Goal: Register for event/course

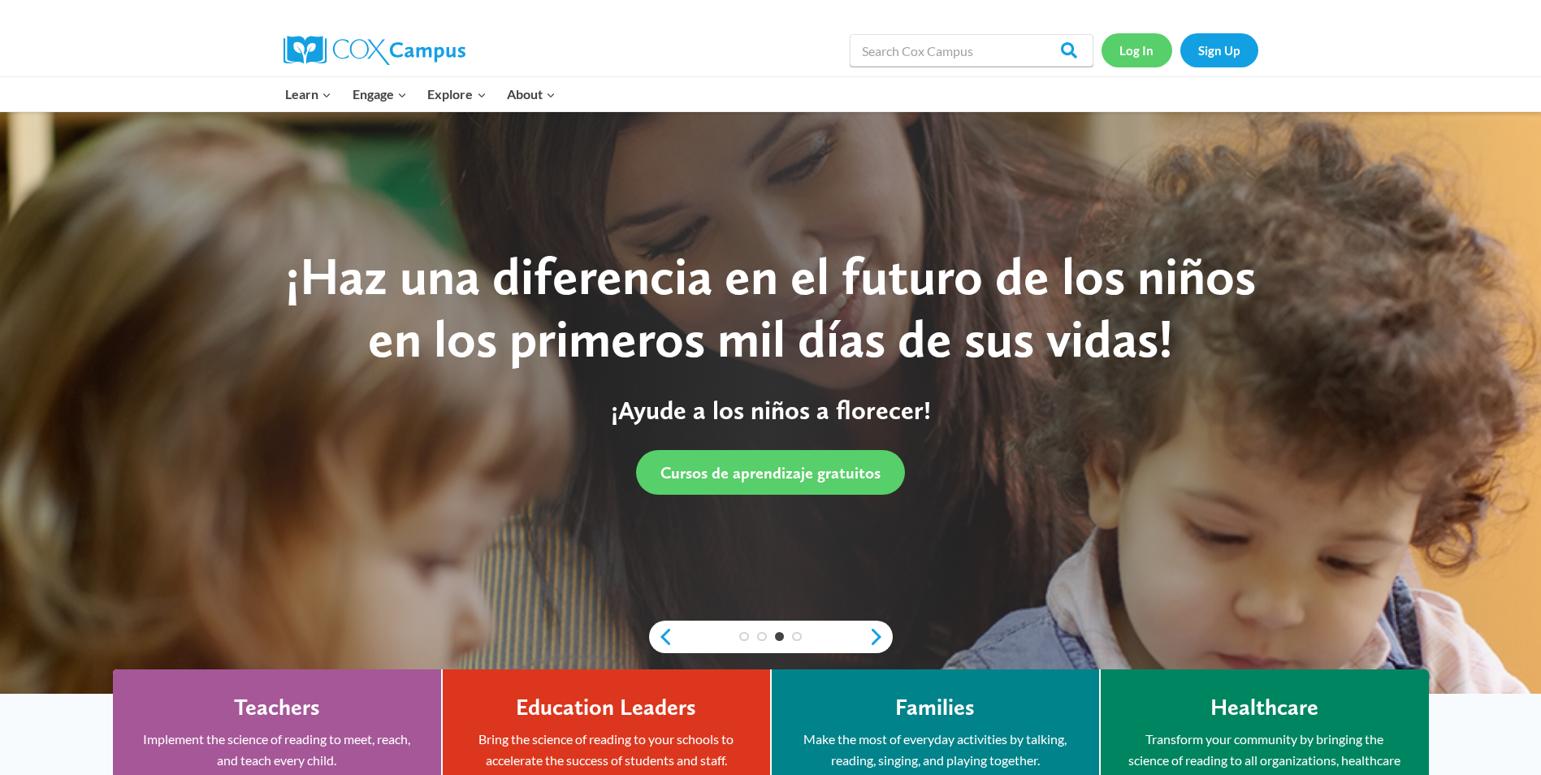
click at [1136, 41] on link "Log In" at bounding box center [1137, 49] width 71 height 33
click at [1236, 50] on link "Sign Up" at bounding box center [1220, 49] width 78 height 33
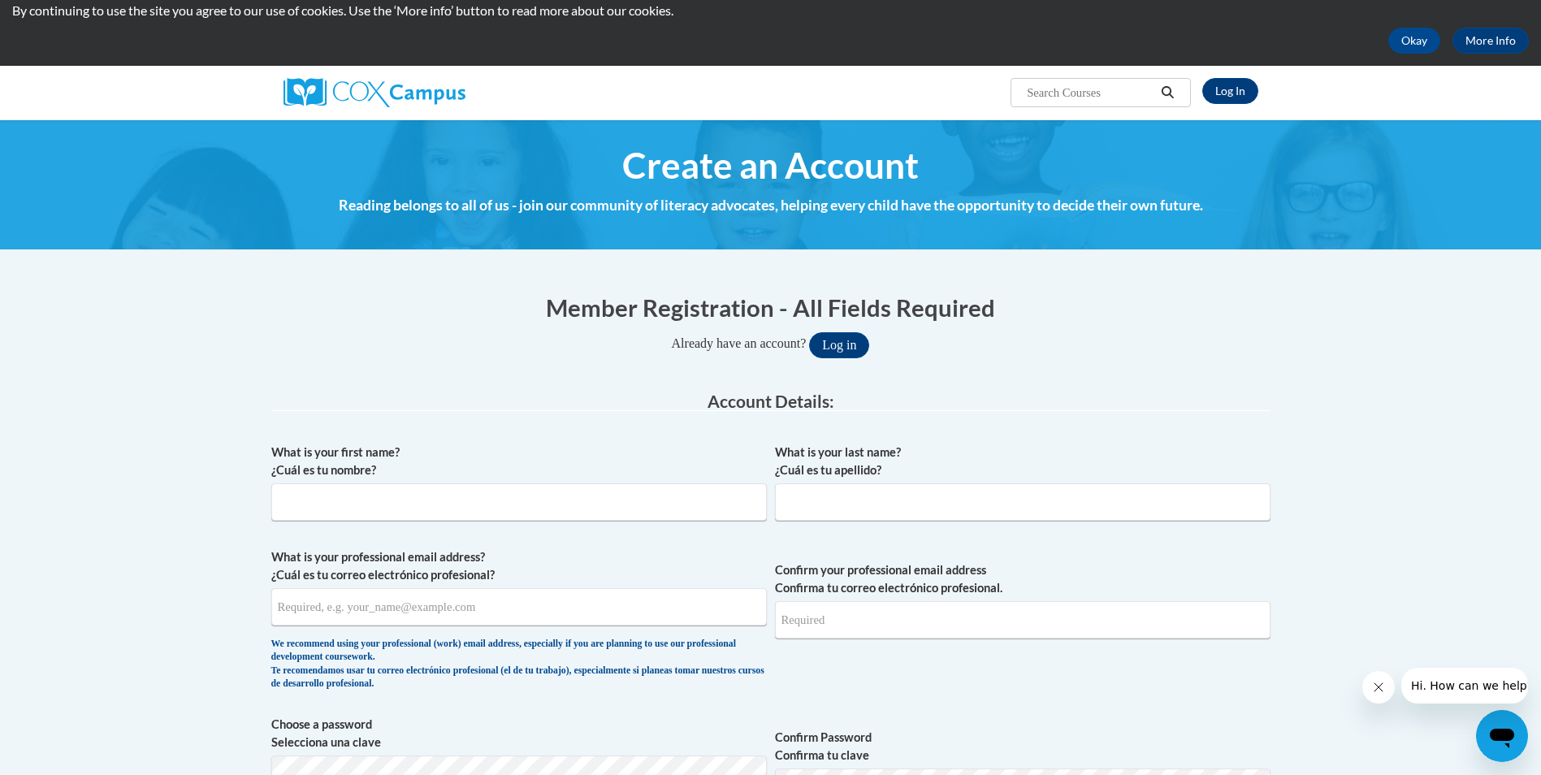
scroll to position [81, 0]
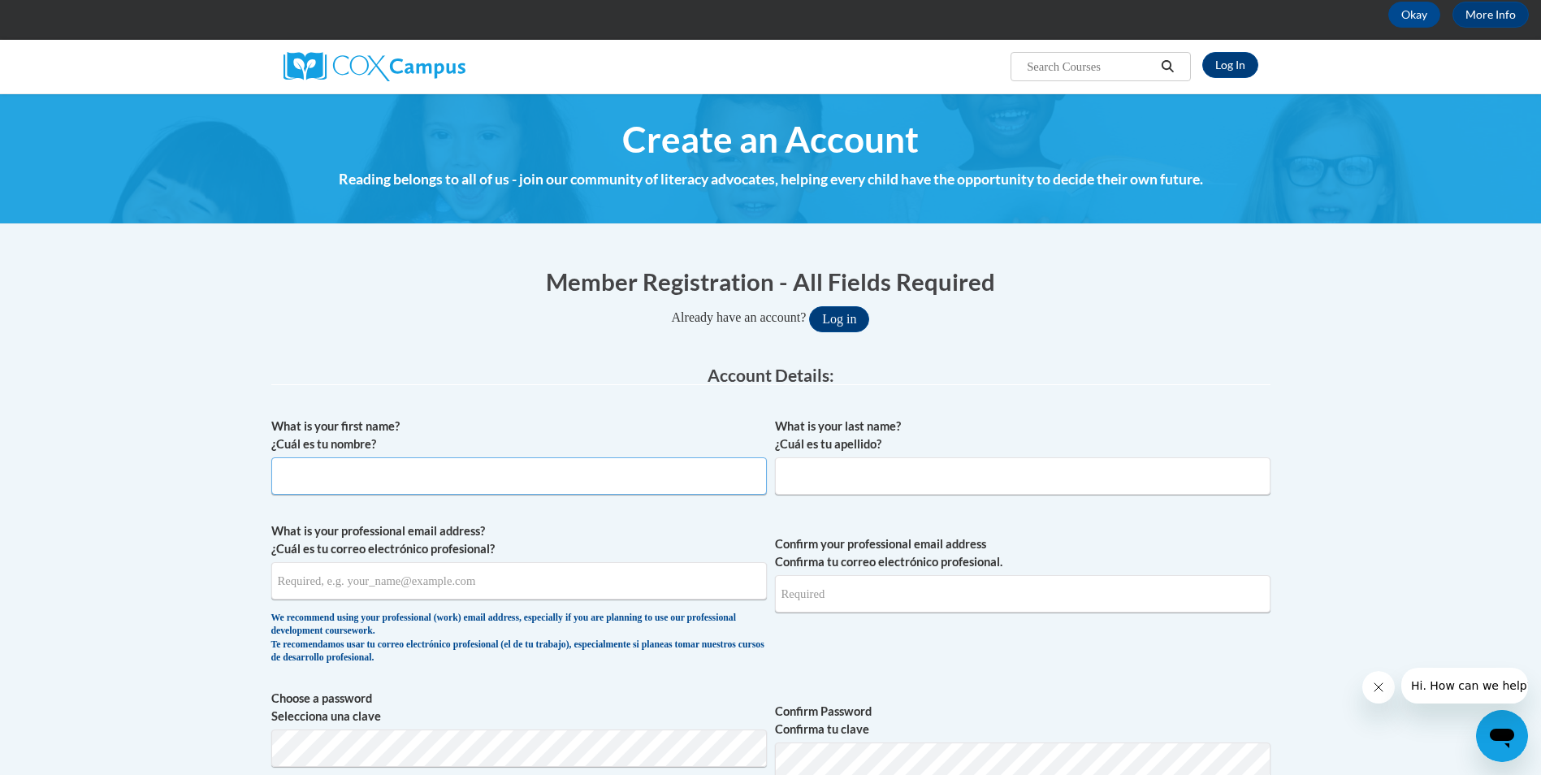
click at [403, 484] on input "What is your first name? ¿Cuál es tu nombre?" at bounding box center [519, 475] width 496 height 37
type input "Sharon"
type input "Hall"
click at [321, 583] on input "What is your professional email address? ¿Cuál es tu correo electrónico profesi…" at bounding box center [519, 580] width 496 height 37
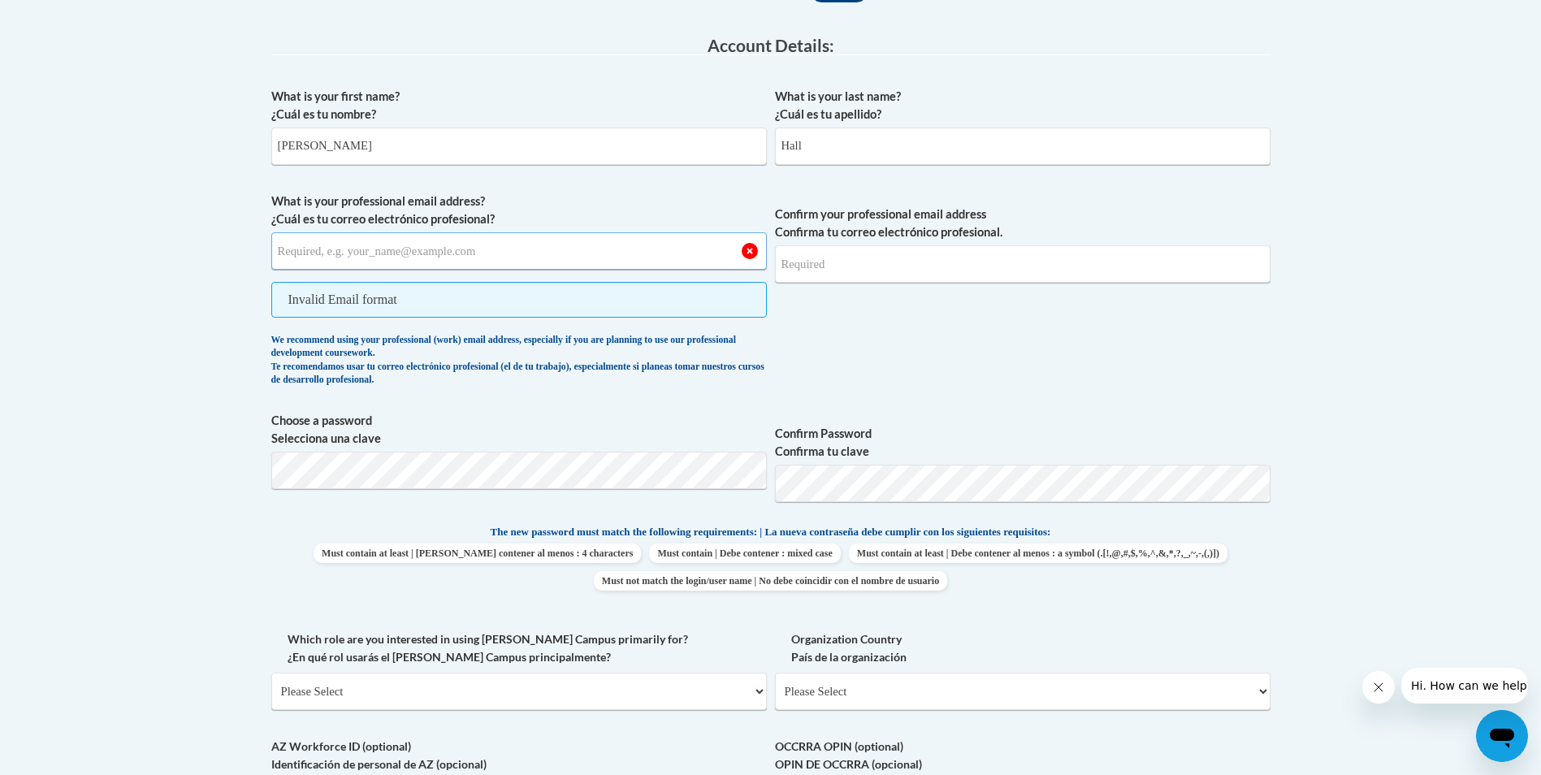
scroll to position [323, 0]
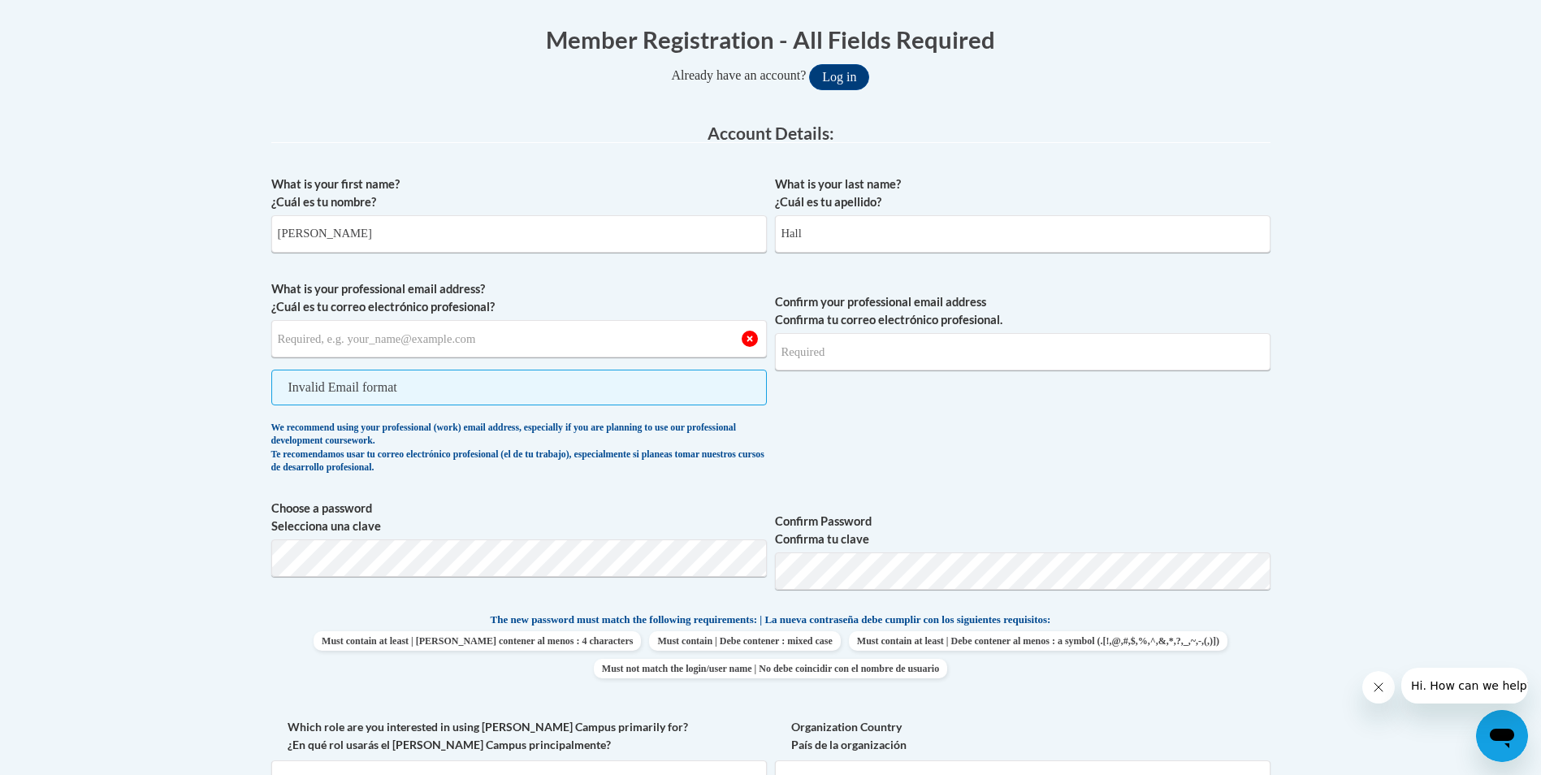
click at [352, 381] on span "Invalid Email format" at bounding box center [519, 388] width 496 height 36
click at [353, 336] on input "What is your professional email address? ¿Cuál es tu correo electrónico profesi…" at bounding box center [519, 338] width 496 height 37
click at [352, 338] on input "What is your professional email address? ¿Cuál es tu correo electrónico profesi…" at bounding box center [519, 338] width 496 height 37
click at [532, 340] on input "What is your professional email address? ¿Cuál es tu correo electrónico profesi…" at bounding box center [519, 338] width 496 height 37
drag, startPoint x: 532, startPoint y: 340, endPoint x: 206, endPoint y: 277, distance: 331.8
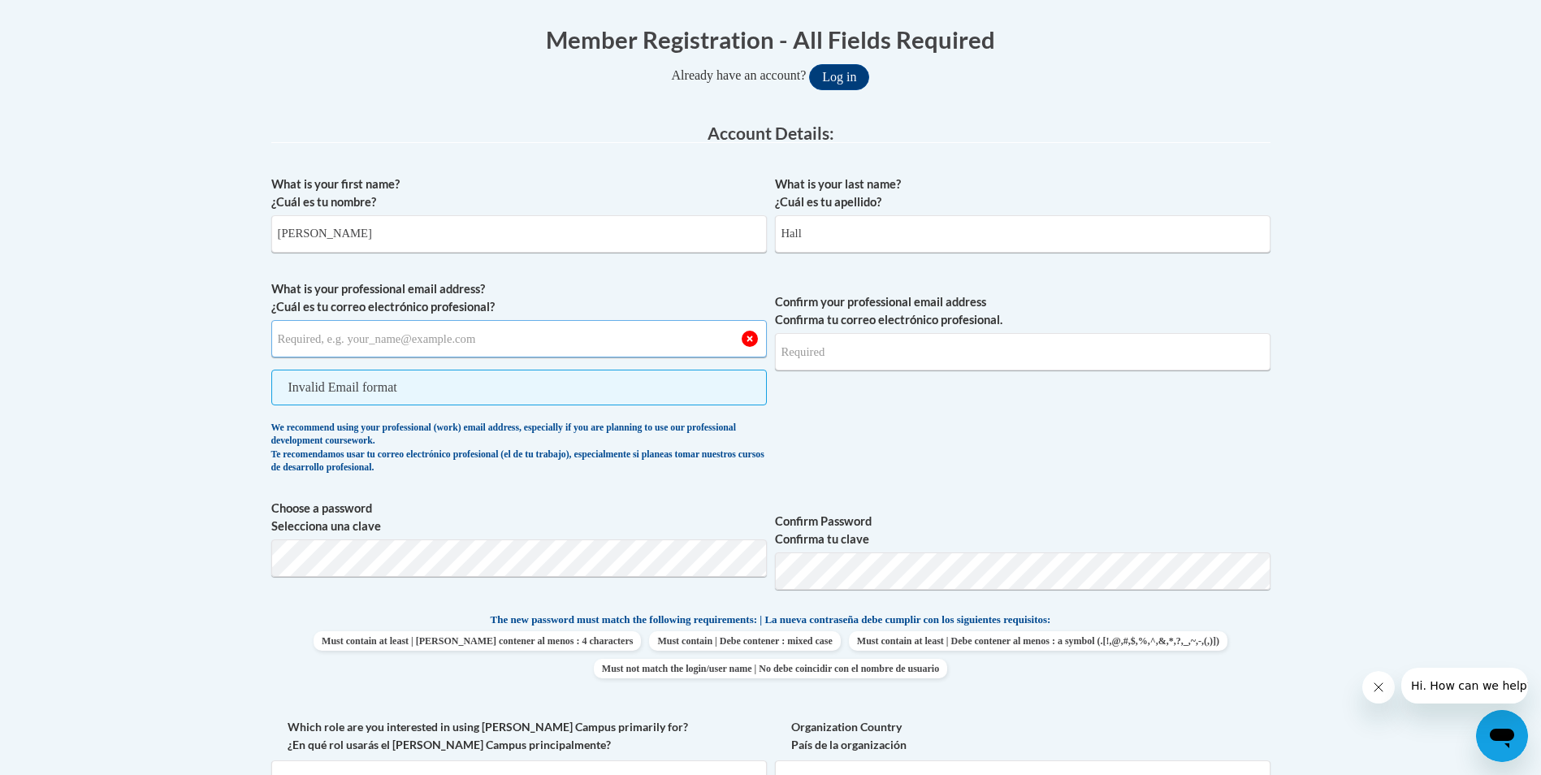
click at [207, 267] on body "This site uses cookies to help improve your learning experience. By continuing …" at bounding box center [770, 686] width 1541 height 2019
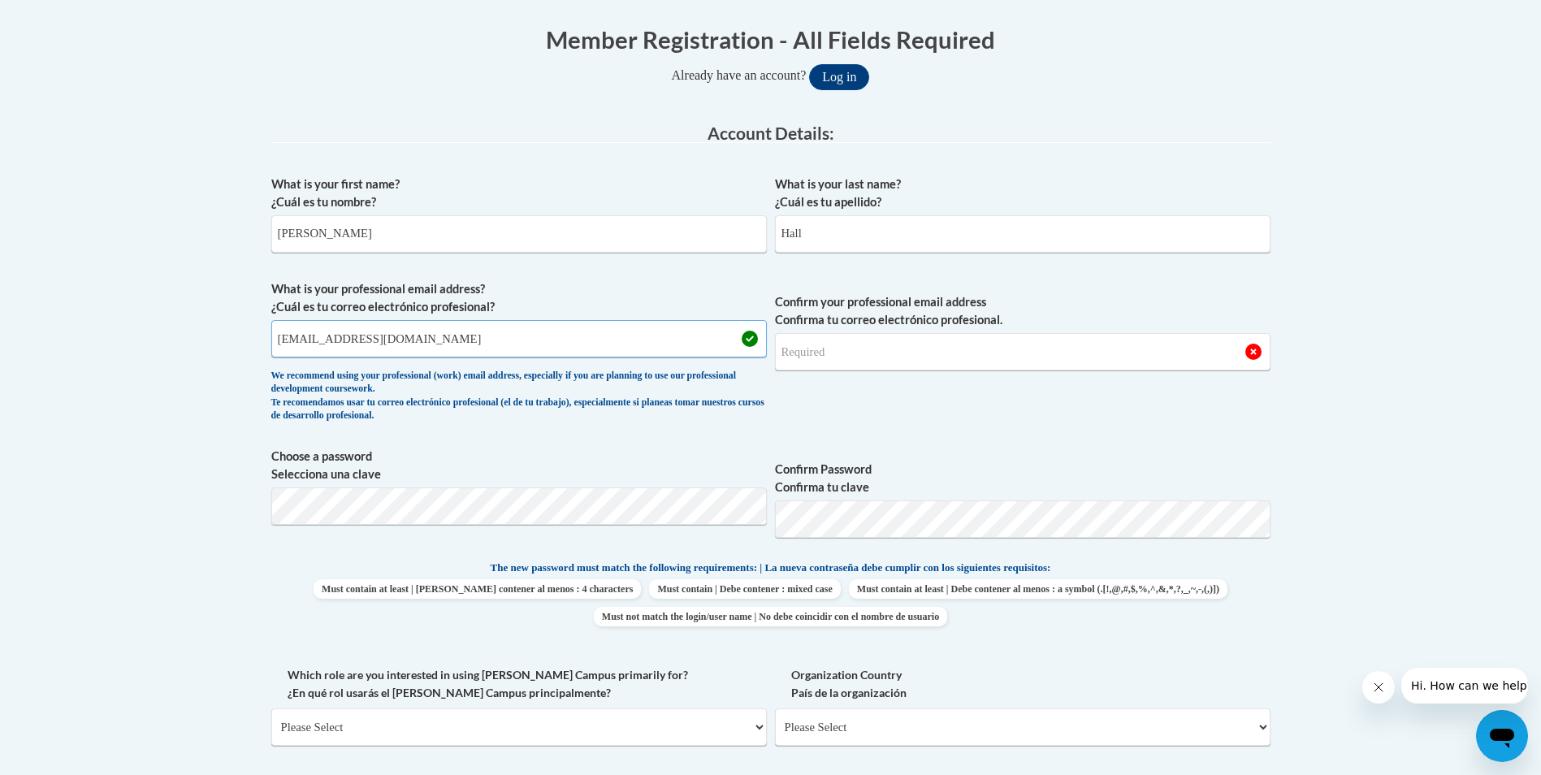
type input "sharonhall560@yahoo.com"
click at [876, 342] on input "Confirm your professional email address Confirma tu correo electrónico profesio…" at bounding box center [1023, 351] width 496 height 37
type input "sharonhall560@yahoo.com"
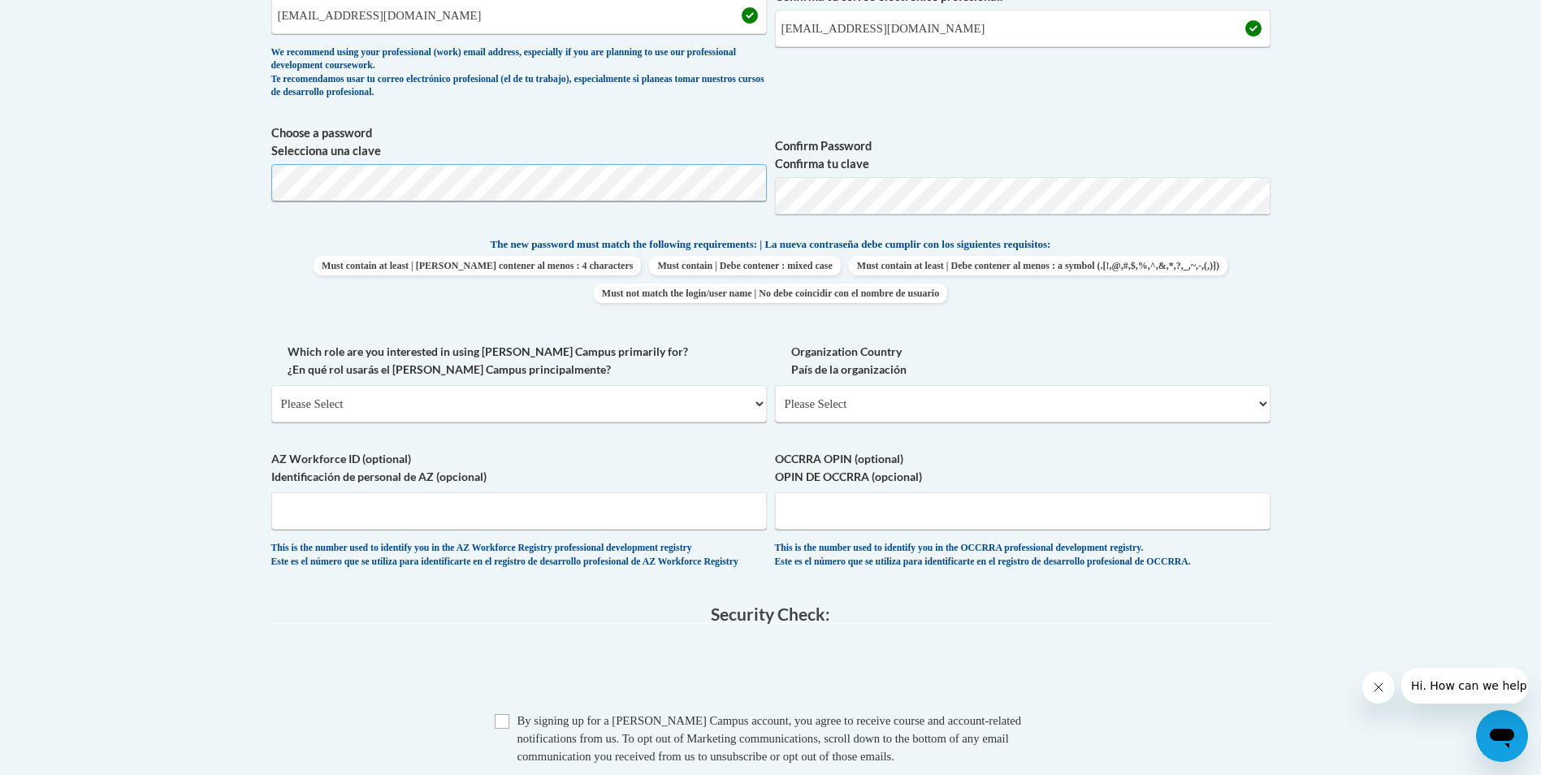
scroll to position [648, 0]
click at [759, 409] on select "Please Select College/University | Colegio/Universidad Community/Nonprofit Part…" at bounding box center [519, 402] width 496 height 37
select select "fbf2d438-af2f-41f8-98f1-81c410e29de3"
click at [271, 384] on select "Please Select College/University | Colegio/Universidad Community/Nonprofit Part…" at bounding box center [519, 402] width 496 height 37
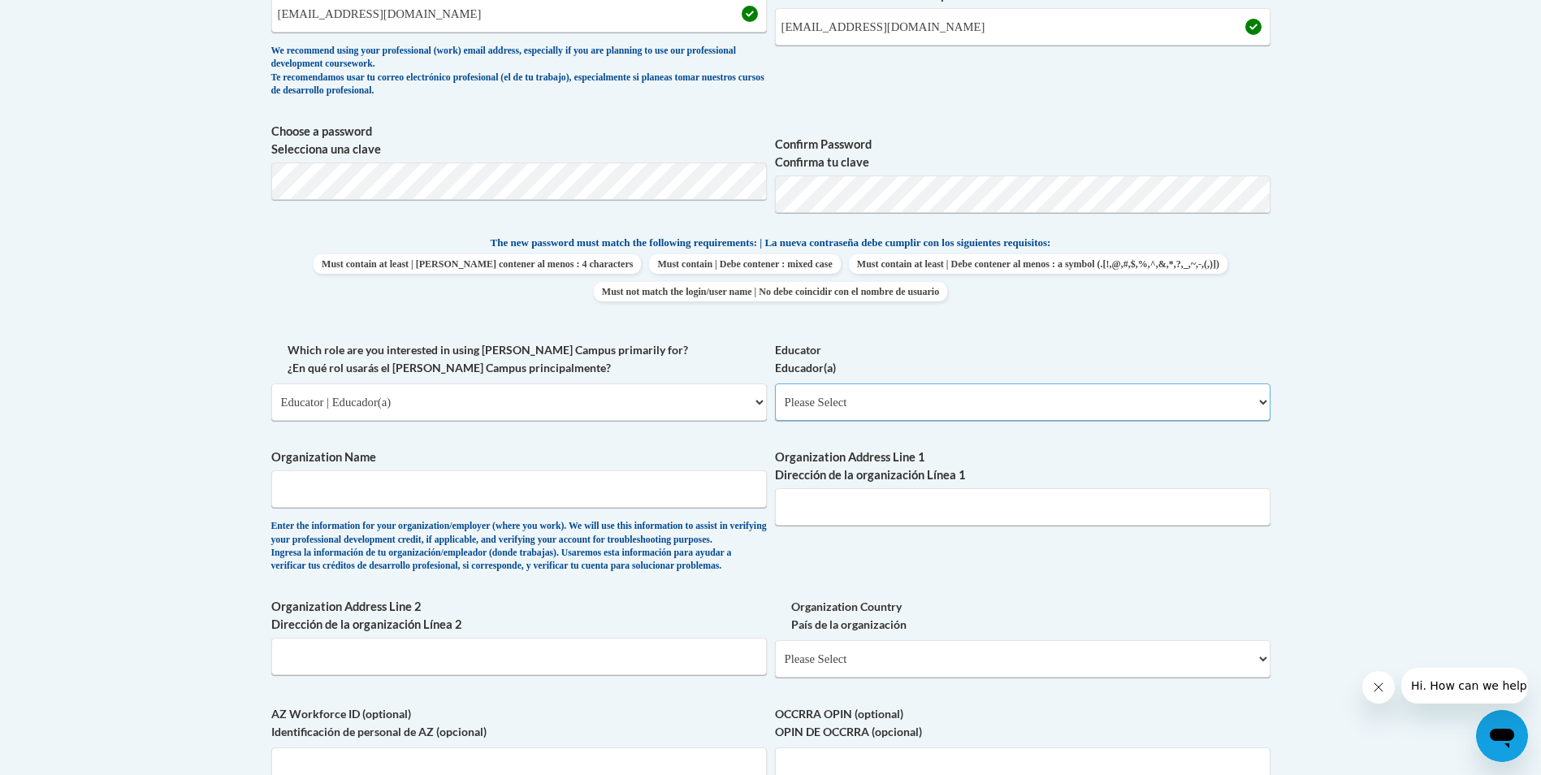
click at [1263, 403] on select "Please Select Early Learning/Daycare Teacher/Family Home Care Provider | Maestr…" at bounding box center [1023, 402] width 496 height 37
select select "67563ca1-16dc-4830-a7b3-94a34bed3689"
click at [775, 384] on select "Please Select Early Learning/Daycare Teacher/Family Home Care Provider | Maestr…" at bounding box center [1023, 402] width 496 height 37
click at [458, 480] on input "Organization Name" at bounding box center [519, 488] width 496 height 37
type input "ICS, Inc."
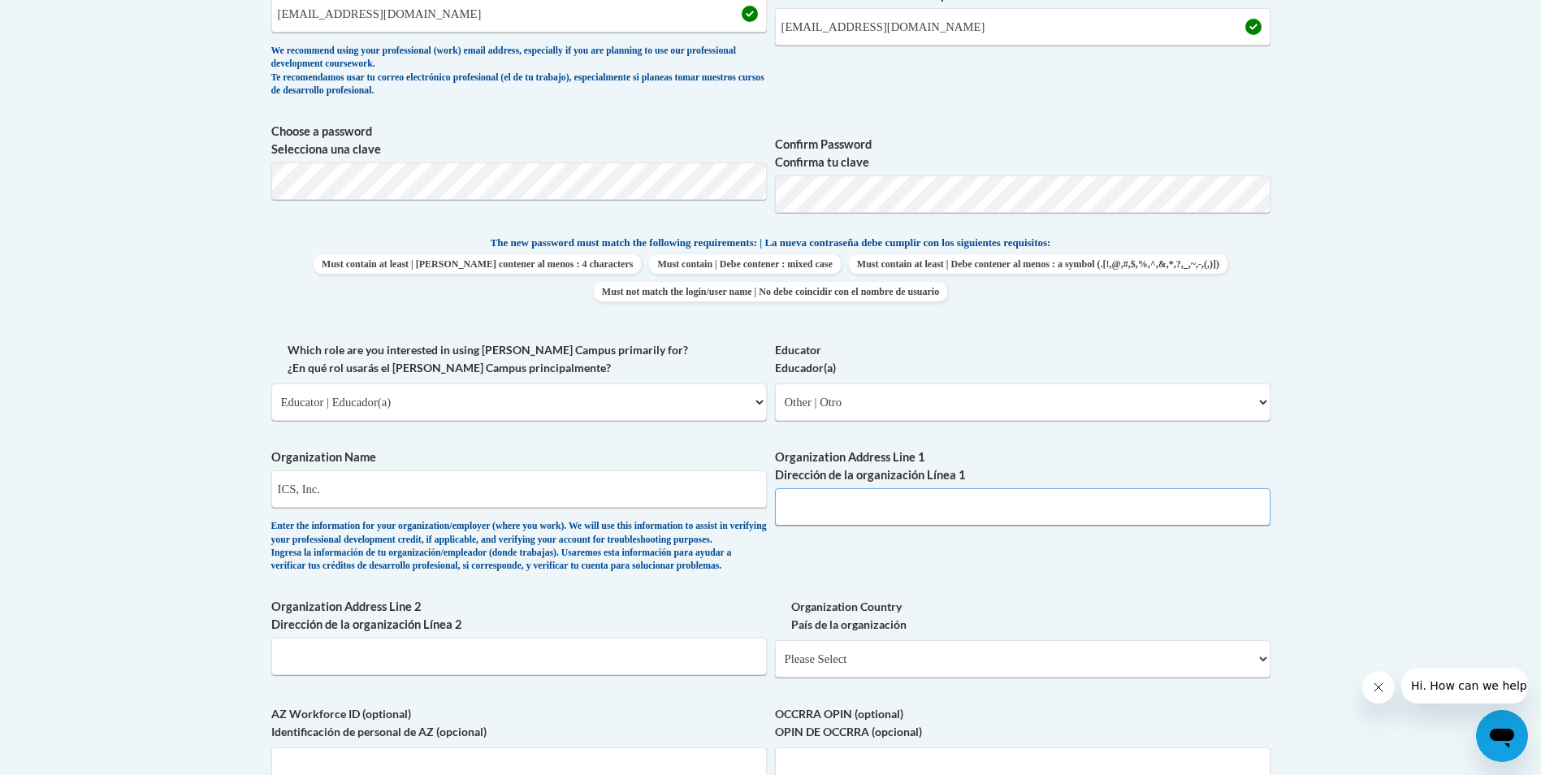
click at [886, 492] on input "Organization Address Line 1 Dirección de la organización Línea 1" at bounding box center [1023, 506] width 496 height 37
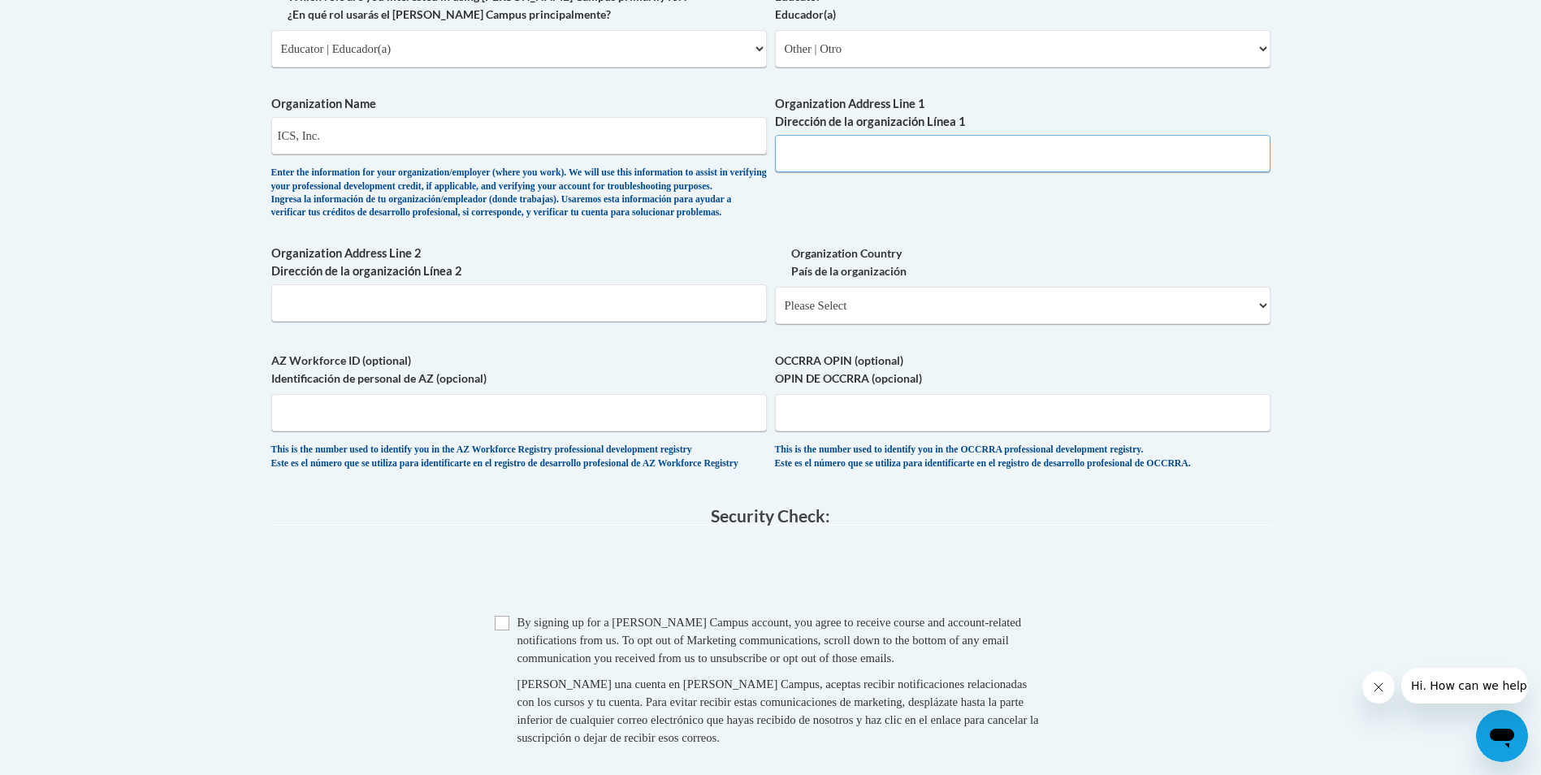
scroll to position [1001, 0]
click at [850, 166] on input "Organization Address Line 1 Dirección de la organización Línea 1" at bounding box center [1023, 154] width 496 height 37
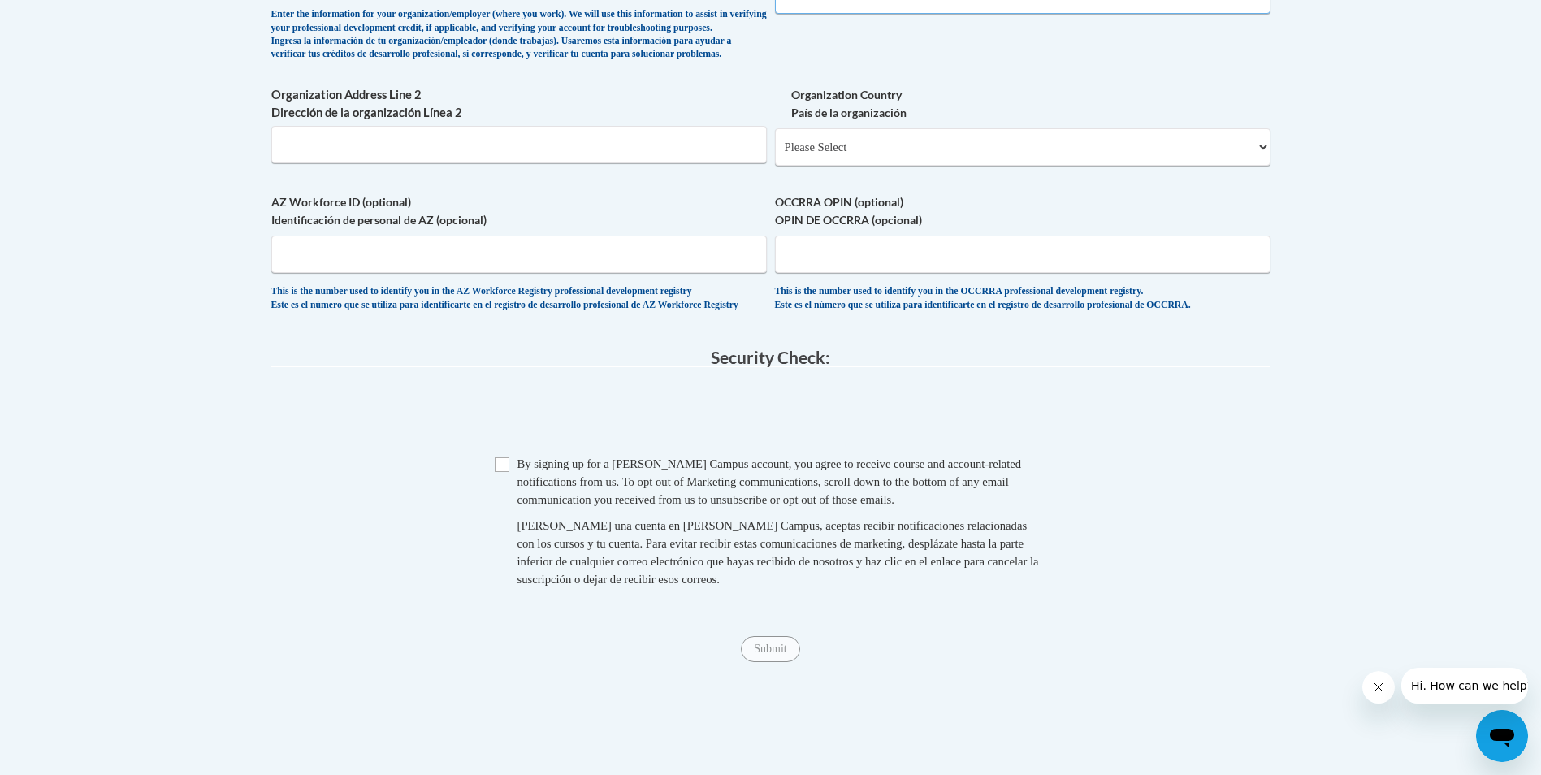
scroll to position [1079, 0]
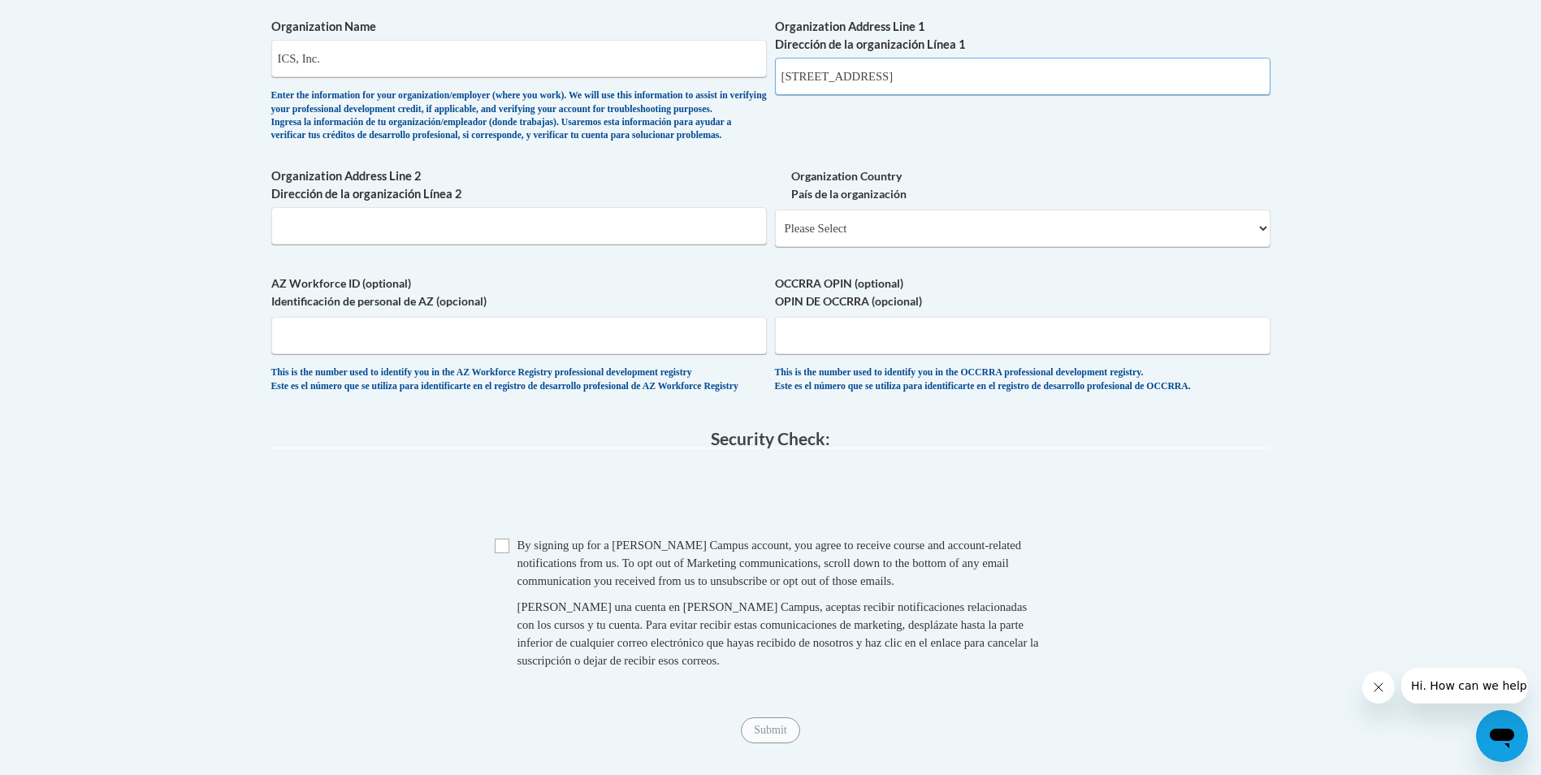
type input "381 E. South Ave."
click at [938, 247] on select "Please Select United States | Estados Unidos Outside of the United States | Fue…" at bounding box center [1023, 228] width 496 height 37
select select "ad49bcad-a171-4b2e-b99c-48b446064914"
click at [775, 236] on select "Please Select United States | Estados Unidos Outside of the United States | Fue…" at bounding box center [1023, 228] width 496 height 37
select select
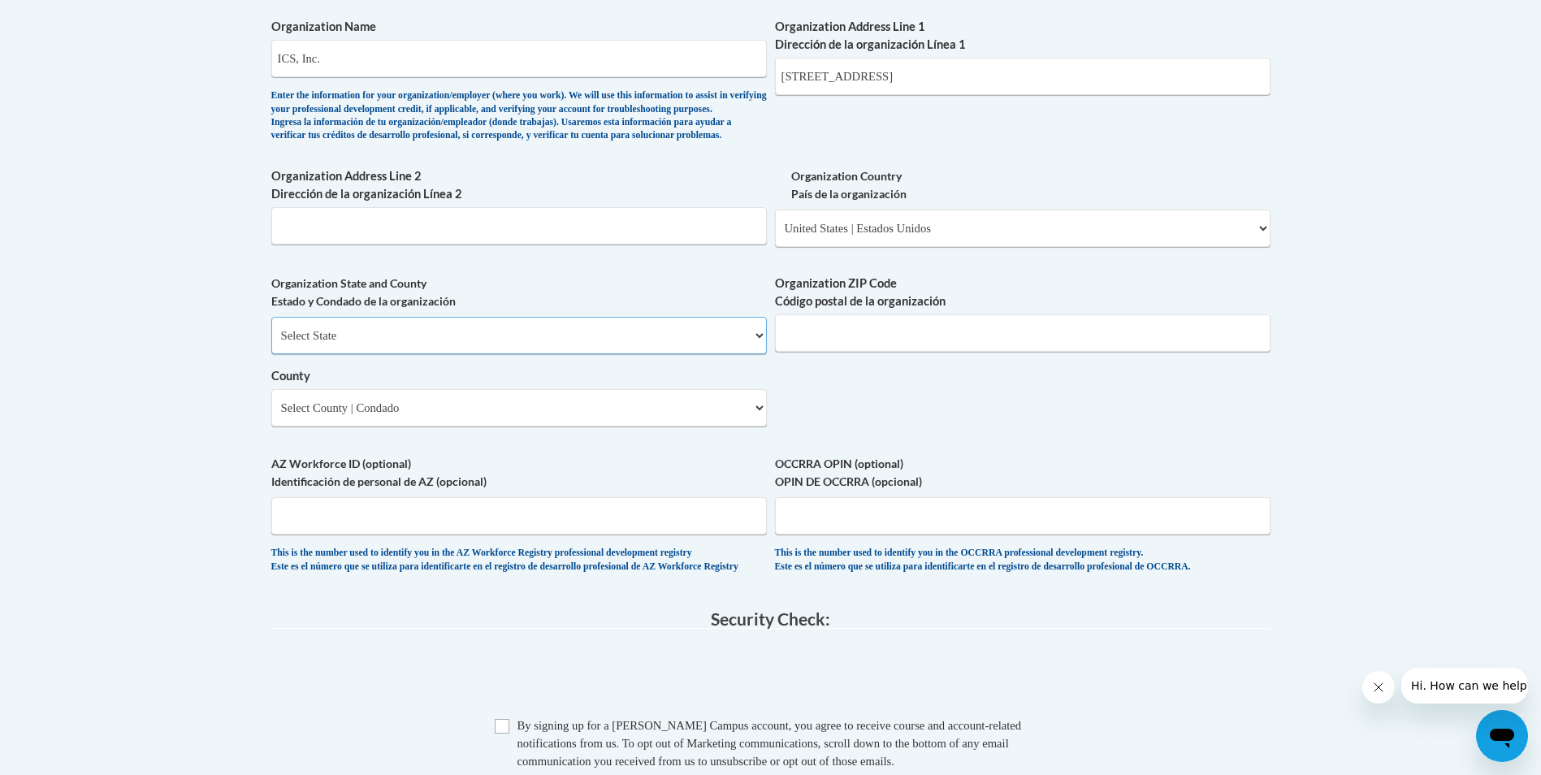
click at [385, 354] on select "Select State Alabama Alaska Arizona Arkansas California Colorado Connecticut De…" at bounding box center [519, 335] width 496 height 37
select select "Mississippi"
click at [271, 344] on select "Select State Alabama Alaska Arizona Arkansas California Colorado Connecticut De…" at bounding box center [519, 335] width 496 height 37
click at [946, 352] on input "Organization ZIP Code Código postal de la organización" at bounding box center [1023, 332] width 496 height 37
type input "38621"
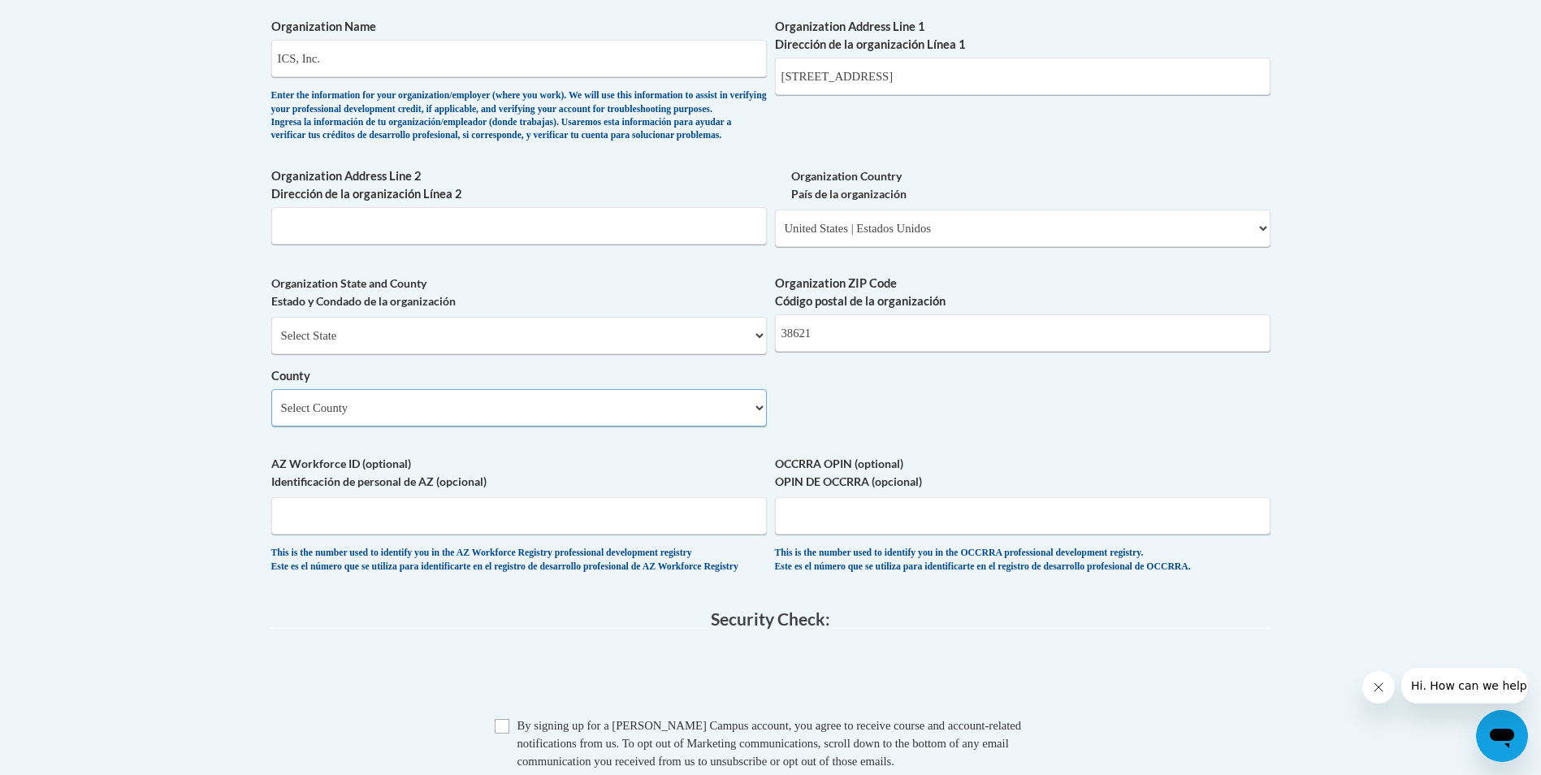
click at [421, 423] on select "Select County Adams Alcorn Amite Attala Benton Bolivar Calhoun Carroll Chickasa…" at bounding box center [519, 407] width 496 height 37
select select "Quitman"
click at [271, 416] on select "Select County Adams Alcorn Amite Attala Benton Bolivar Calhoun Carroll Chickasa…" at bounding box center [519, 407] width 496 height 37
click at [487, 535] on input "AZ Workforce ID (optional) Identificación de personal de AZ (opcional)" at bounding box center [519, 515] width 496 height 37
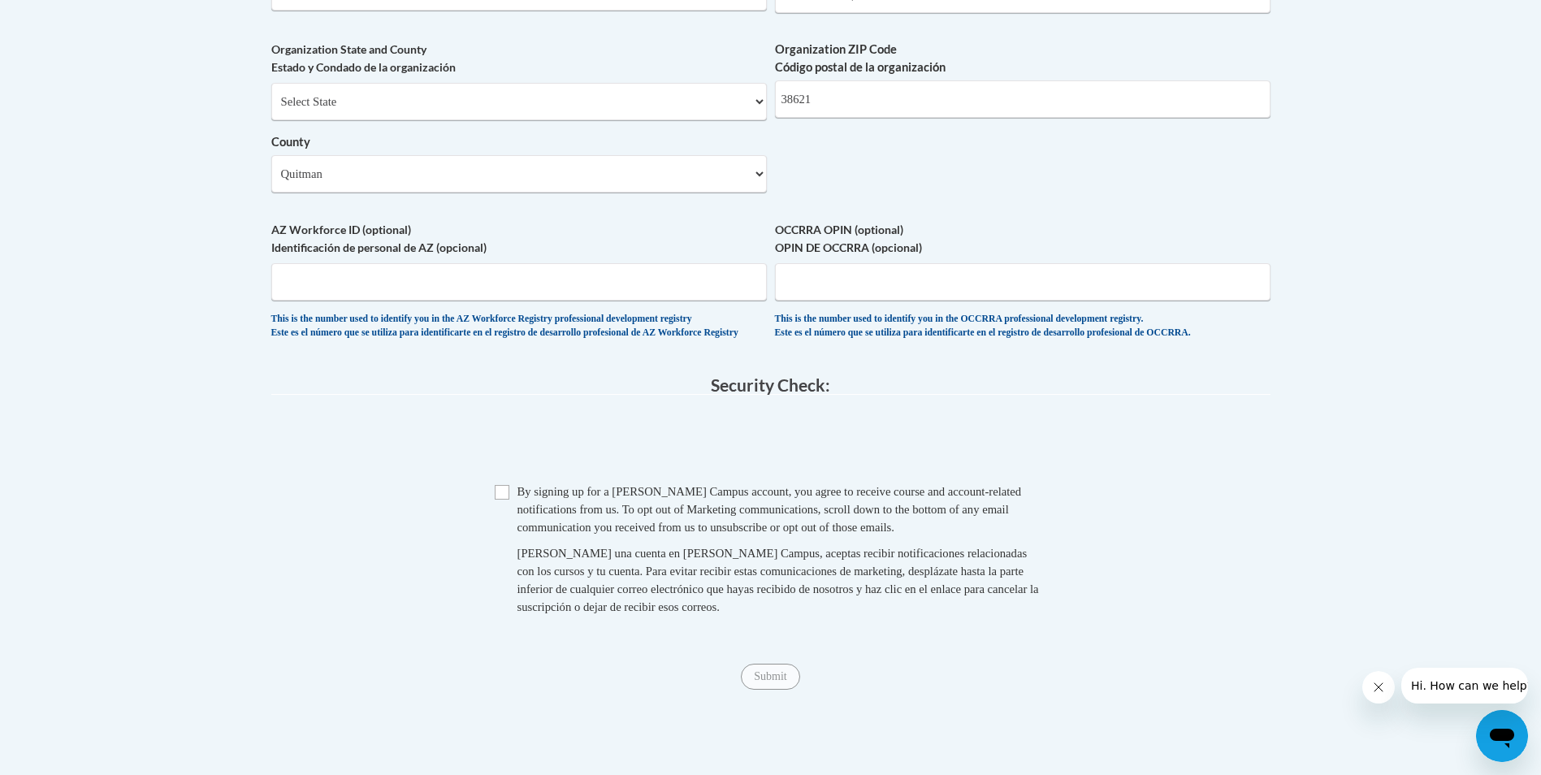
scroll to position [1323, 0]
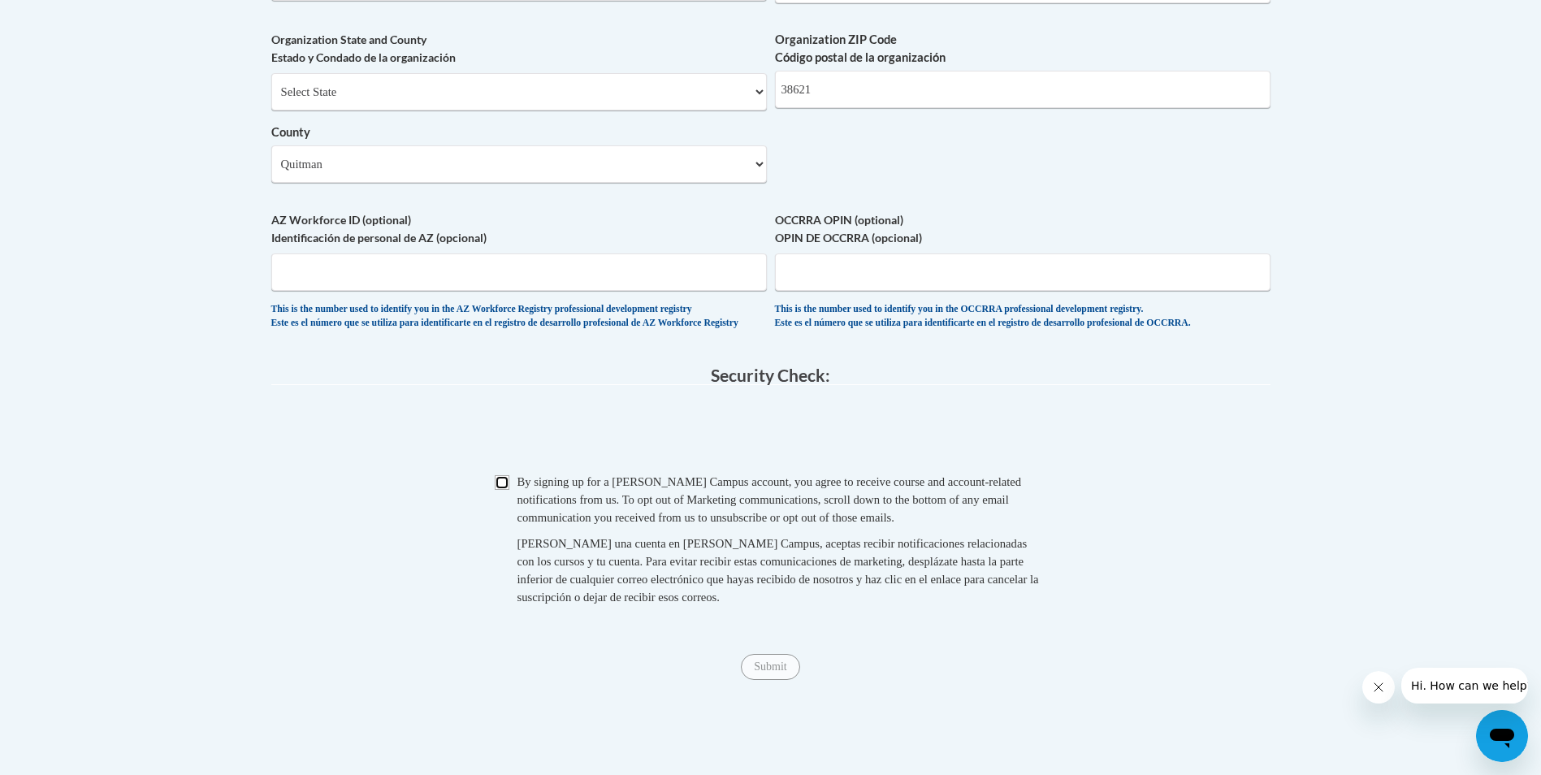
click at [505, 490] on input "Checkbox" at bounding box center [502, 482] width 15 height 15
checkbox input "true"
click at [777, 680] on input "Submit" at bounding box center [770, 667] width 59 height 26
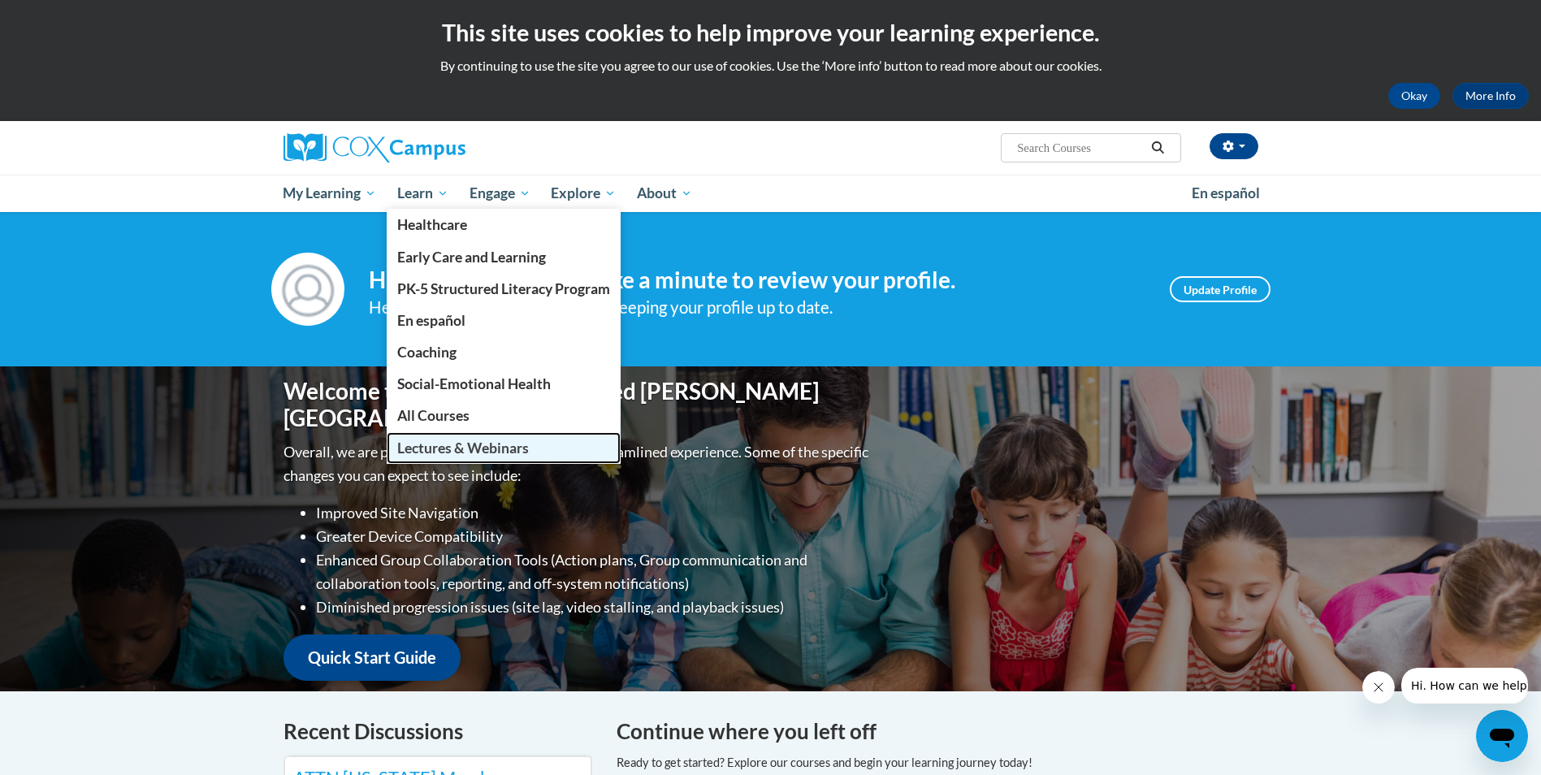
click at [442, 449] on span "Lectures & Webinars" at bounding box center [463, 448] width 132 height 17
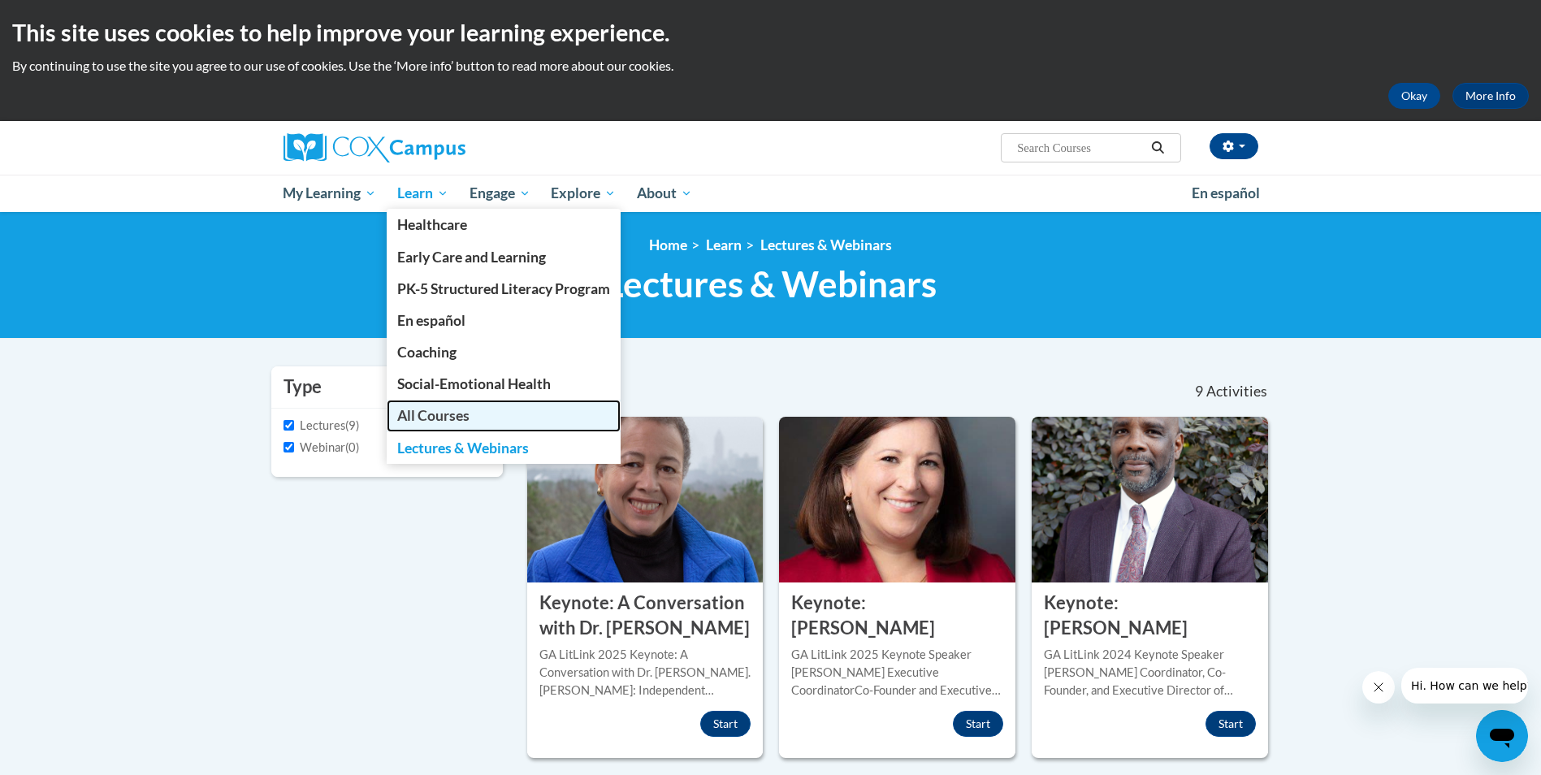
click at [432, 413] on span "All Courses" at bounding box center [433, 415] width 72 height 17
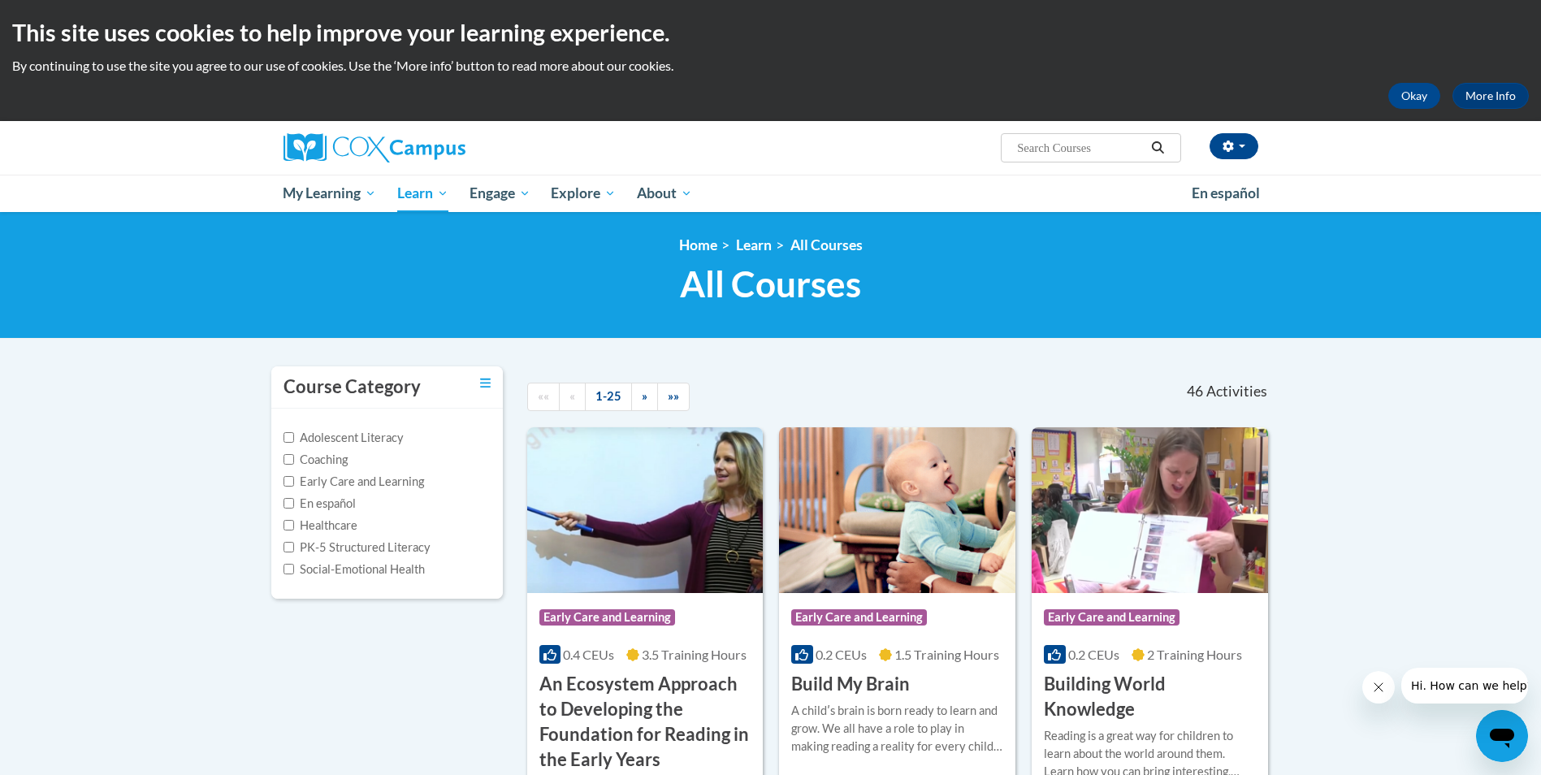
scroll to position [81, 0]
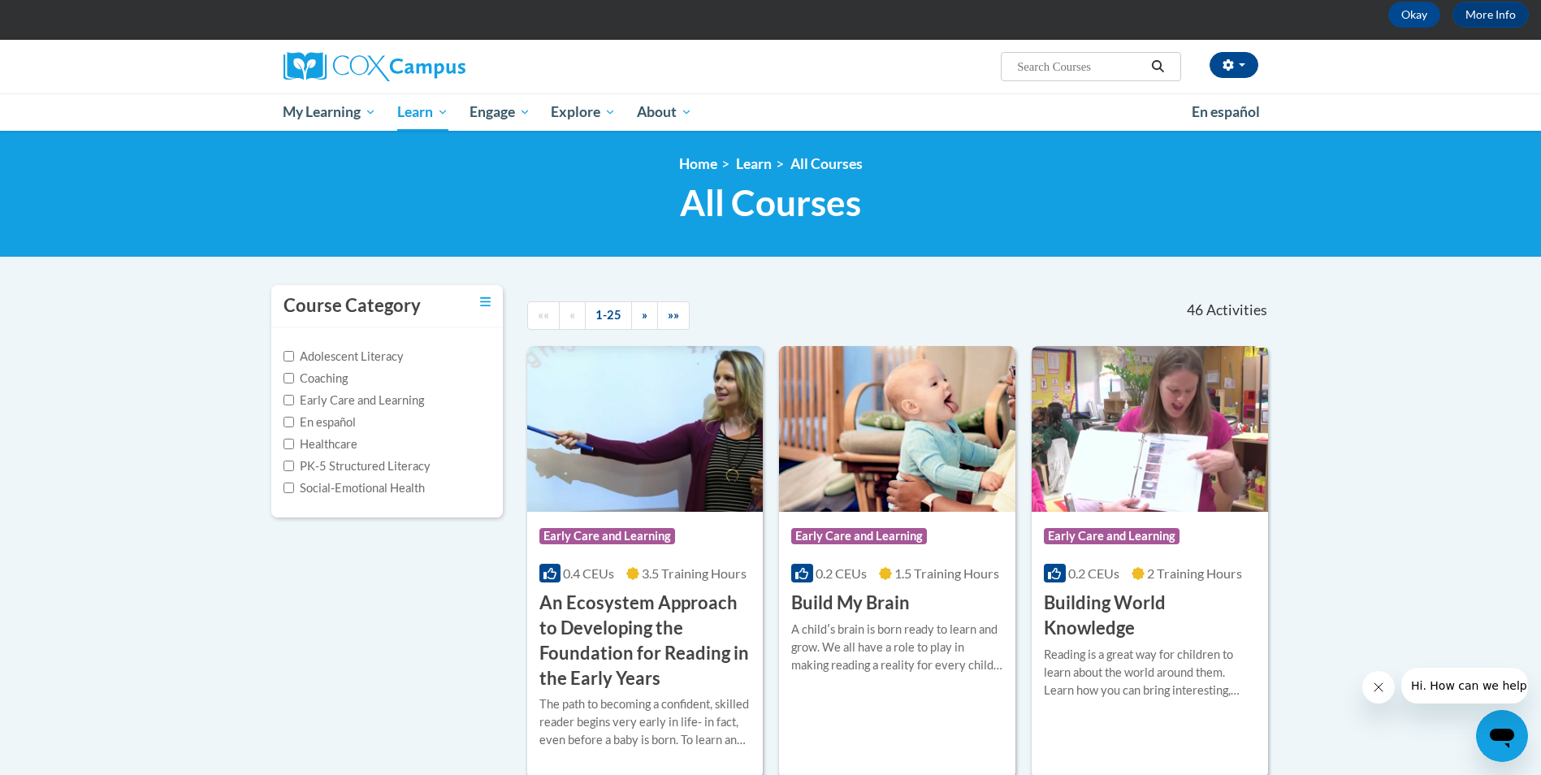
click at [662, 635] on h3 "An Ecosystem Approach to Developing the Foundation for Reading in the Early Yea…" at bounding box center [646, 641] width 212 height 100
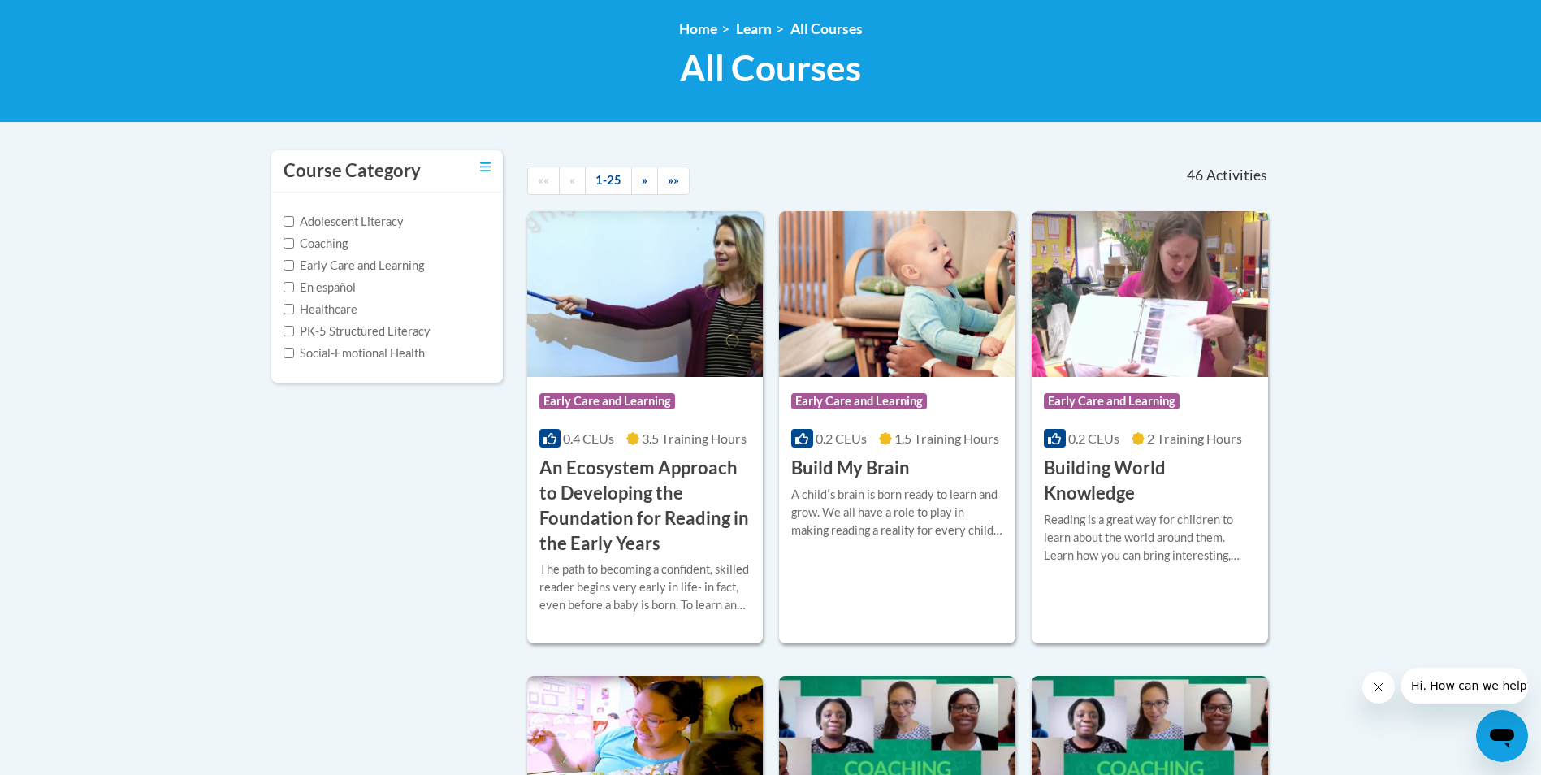
scroll to position [163, 0]
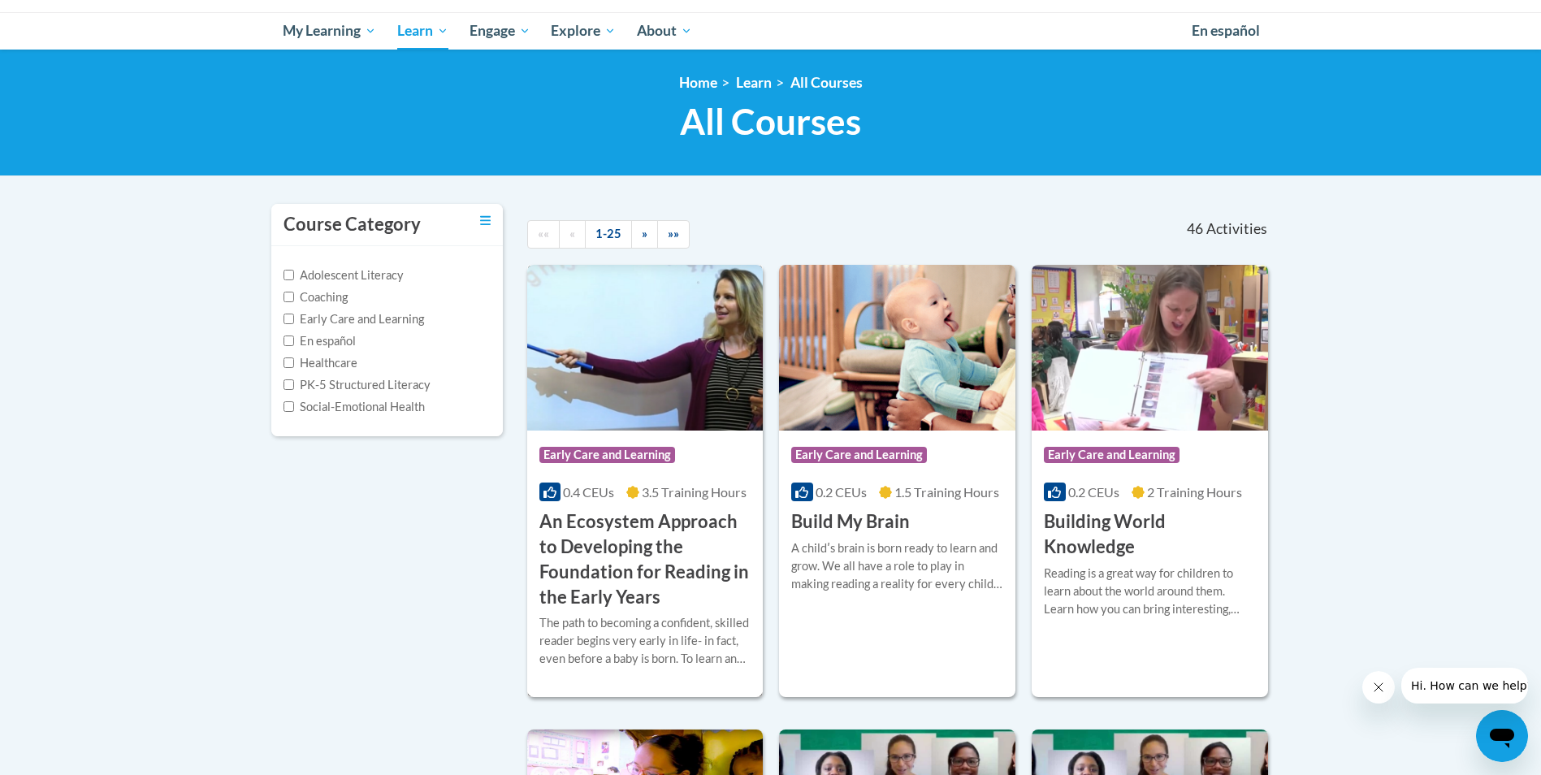
click at [665, 518] on h3 "An Ecosystem Approach to Developing the Foundation for Reading in the Early Yea…" at bounding box center [646, 559] width 212 height 100
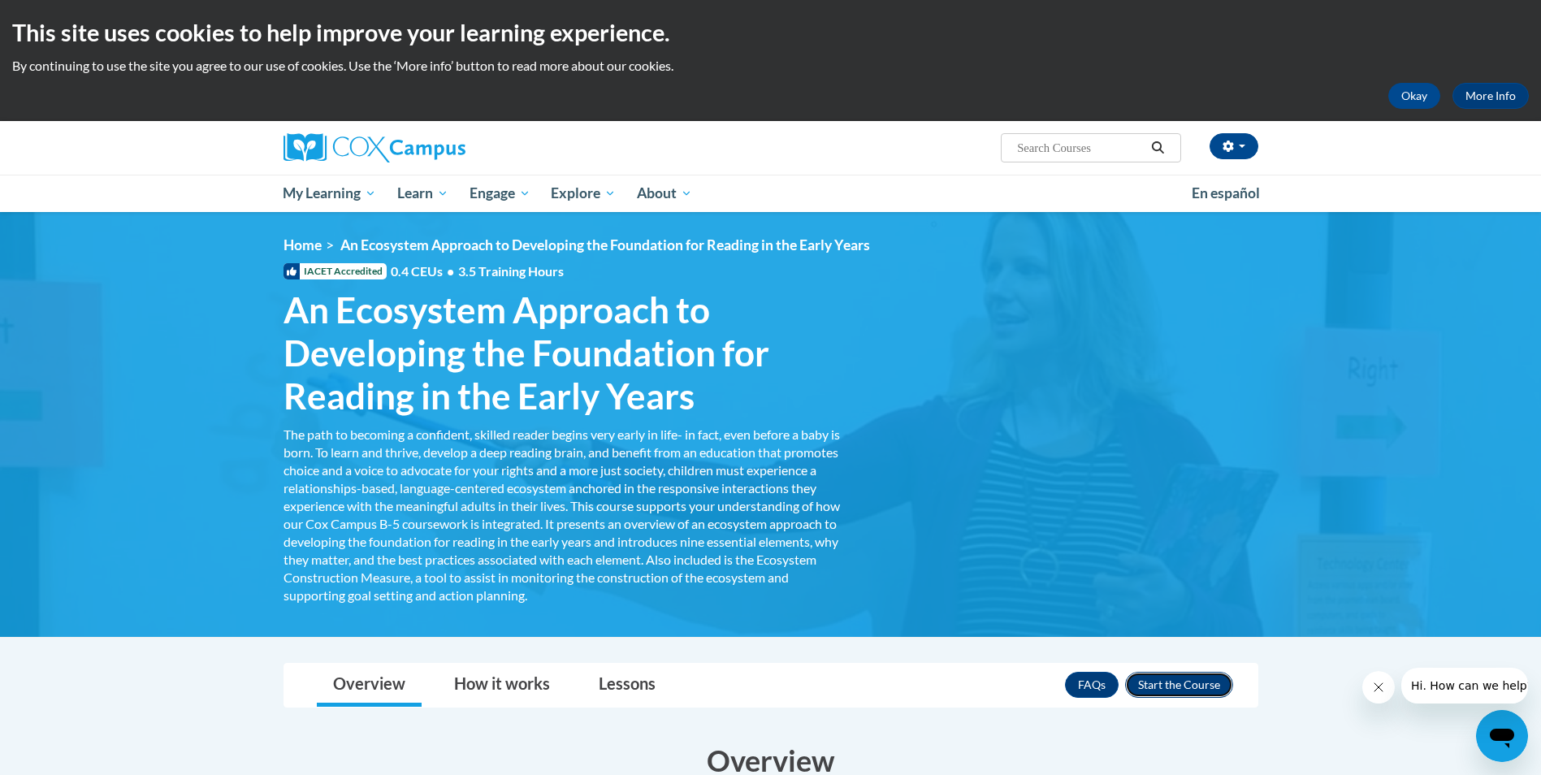
click at [1182, 678] on button "Enroll" at bounding box center [1179, 685] width 108 height 26
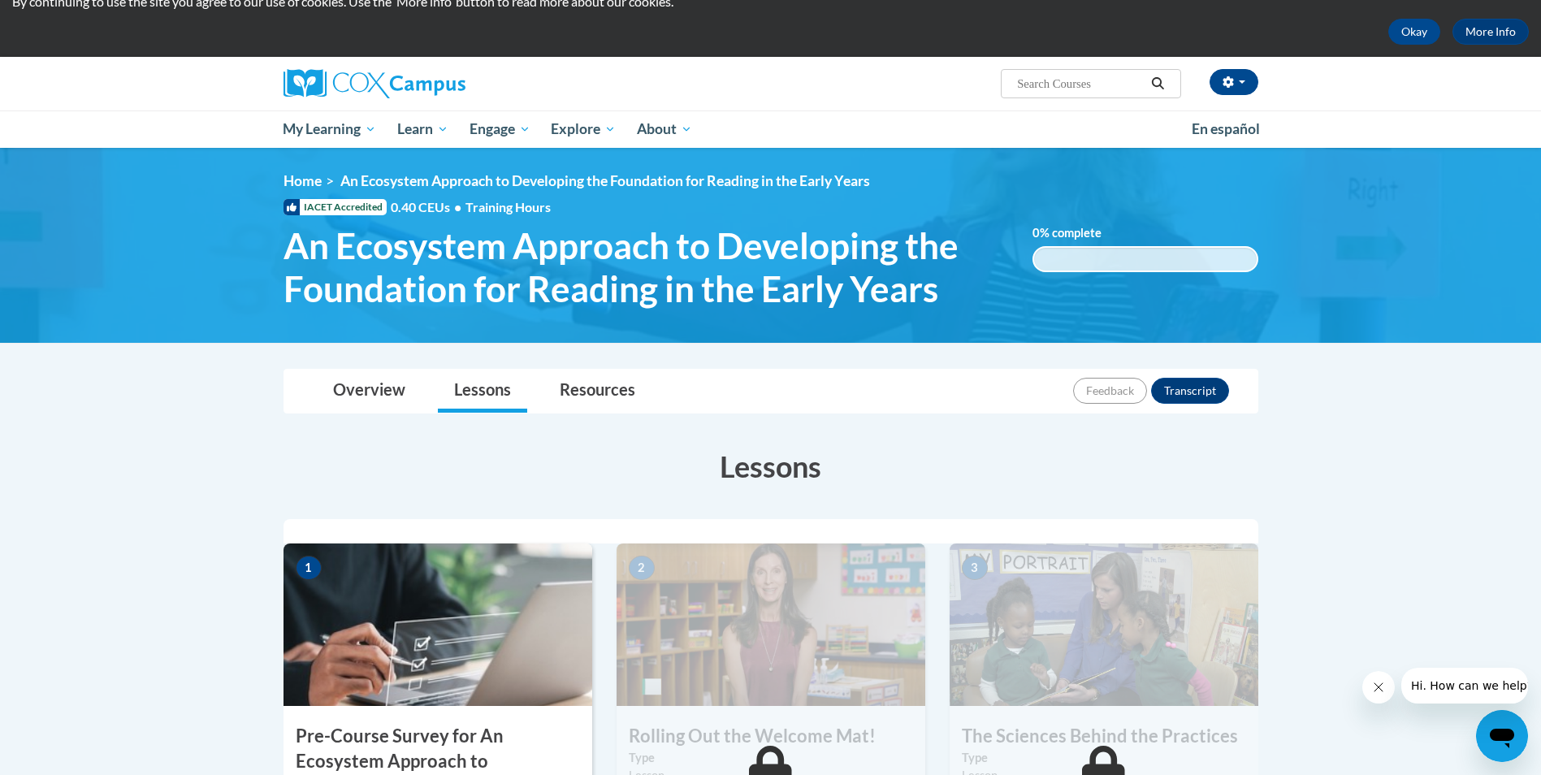
scroll to position [65, 0]
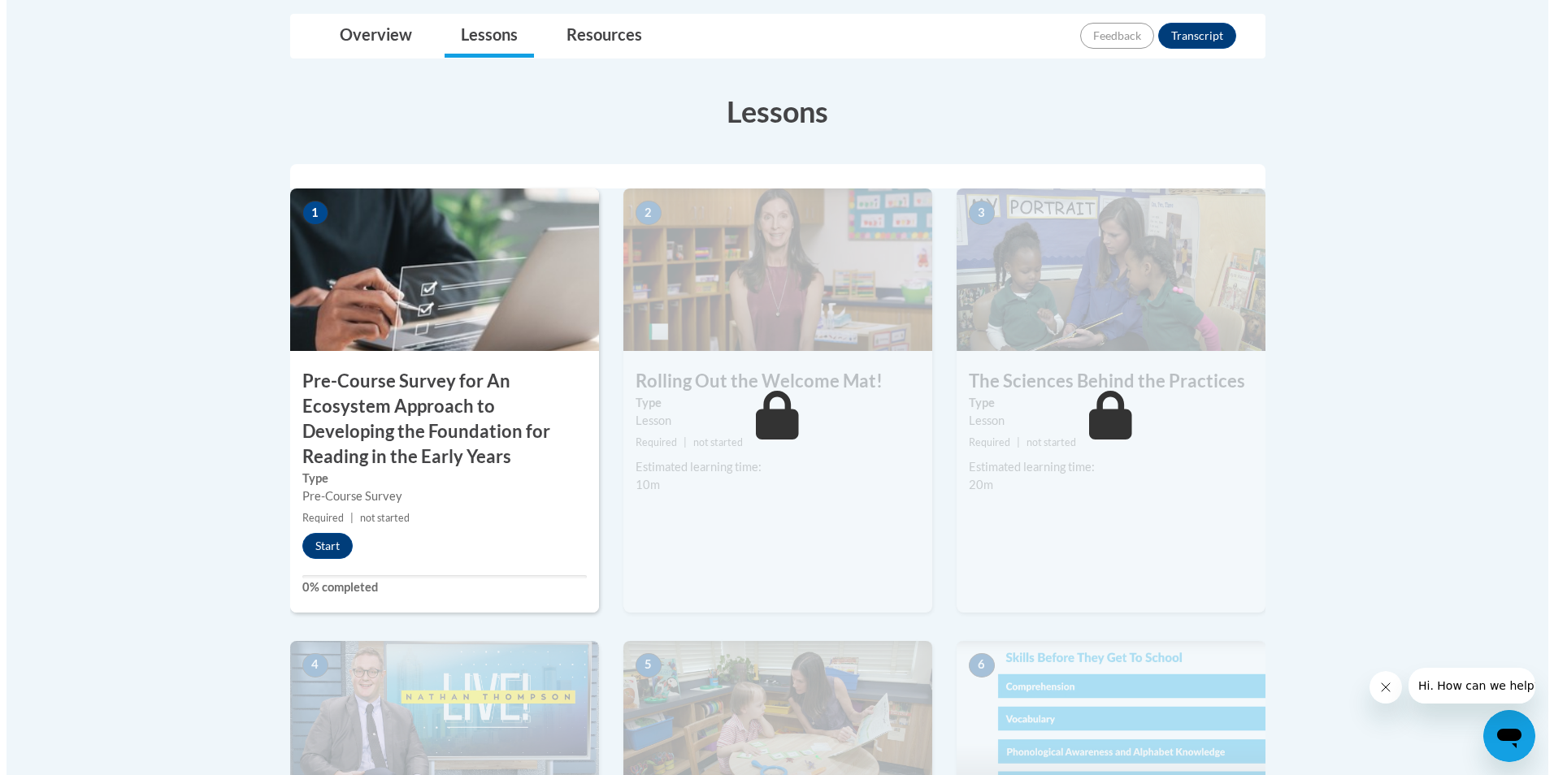
scroll to position [385, 0]
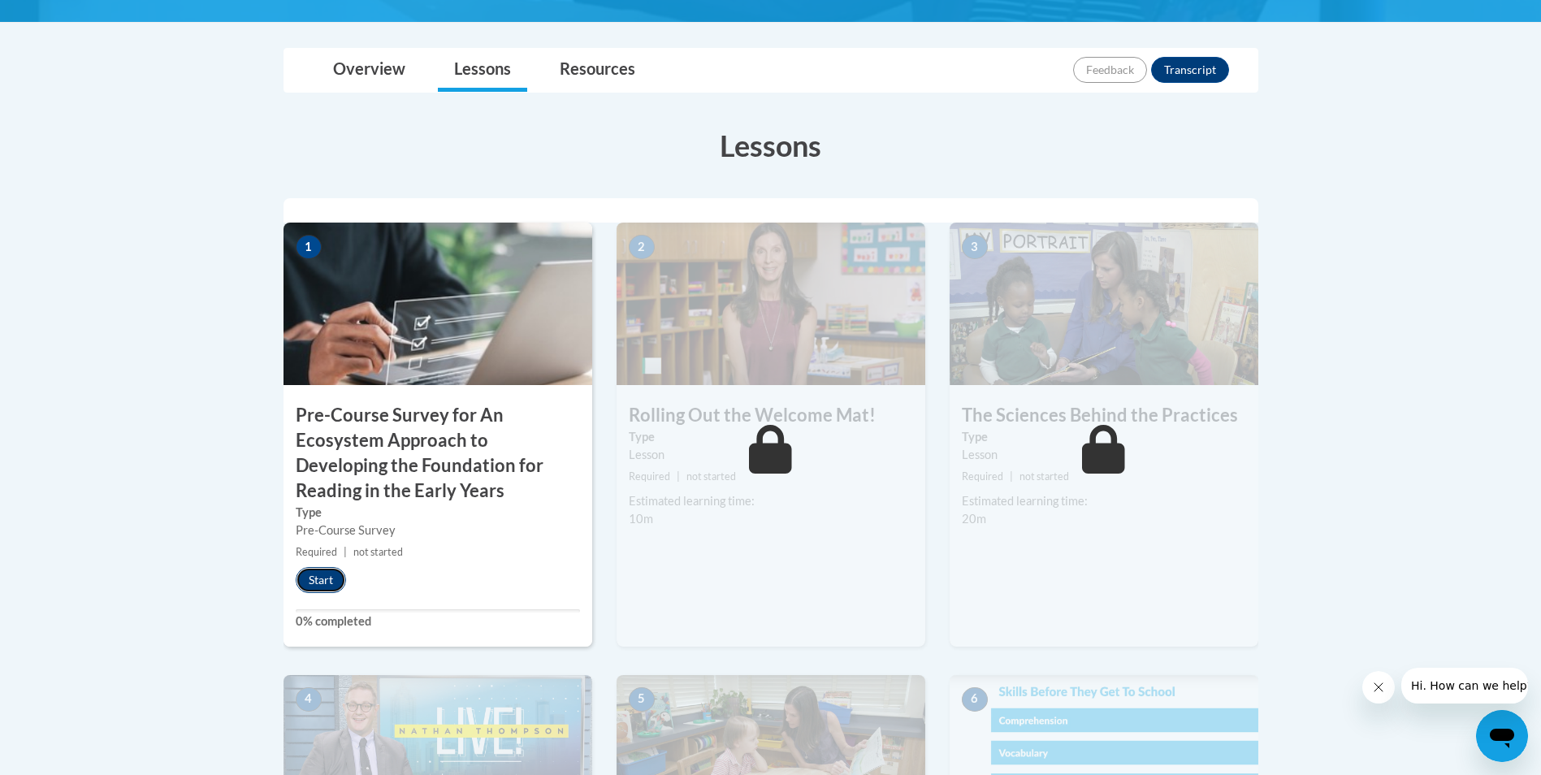
click at [327, 579] on button "Start" at bounding box center [321, 580] width 50 height 26
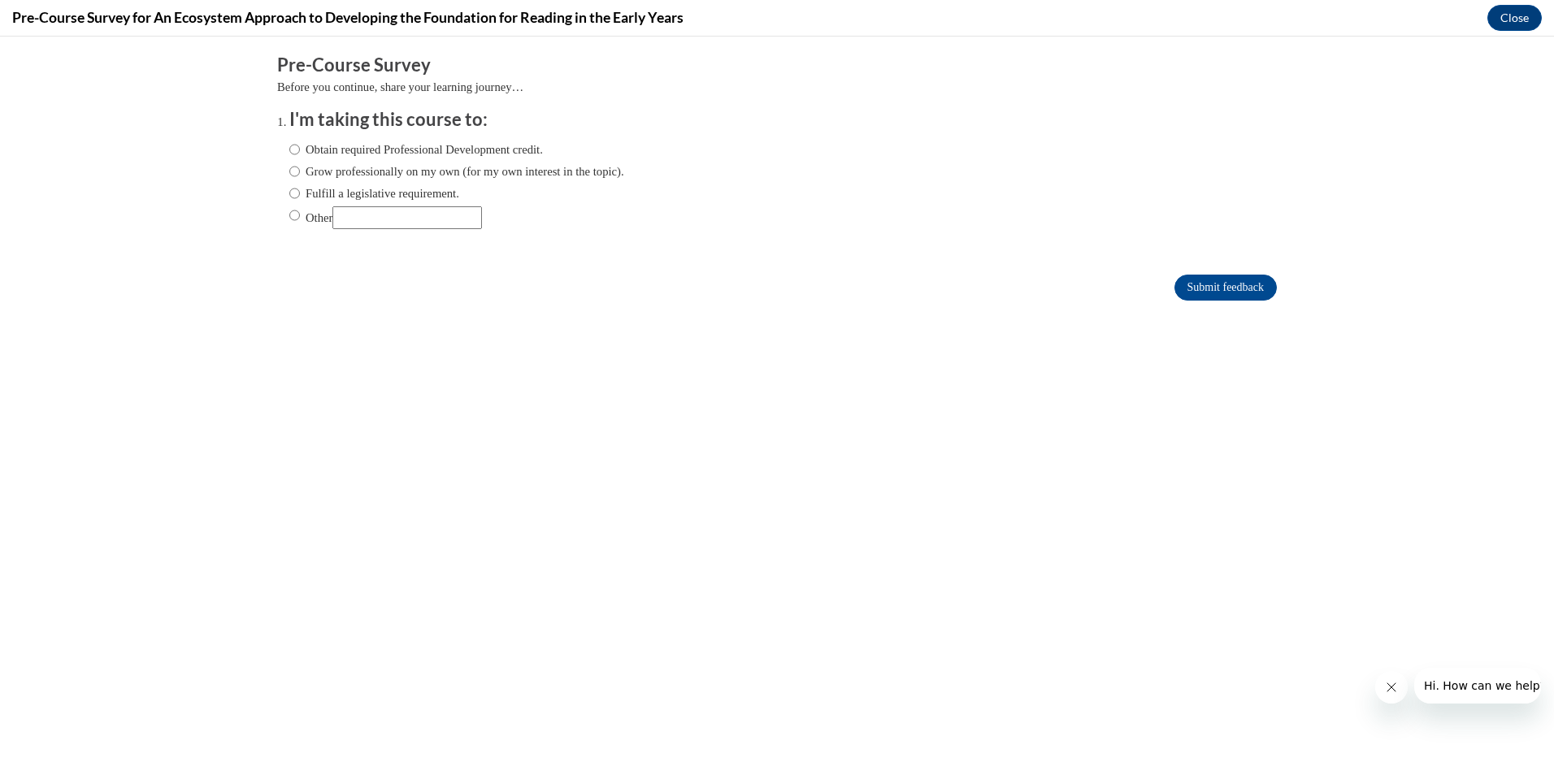
scroll to position [0, 0]
click at [289, 150] on input "Obtain required Professional Development credit." at bounding box center [294, 150] width 11 height 18
radio input "true"
click at [1184, 291] on input "Submit feedback" at bounding box center [1225, 288] width 102 height 26
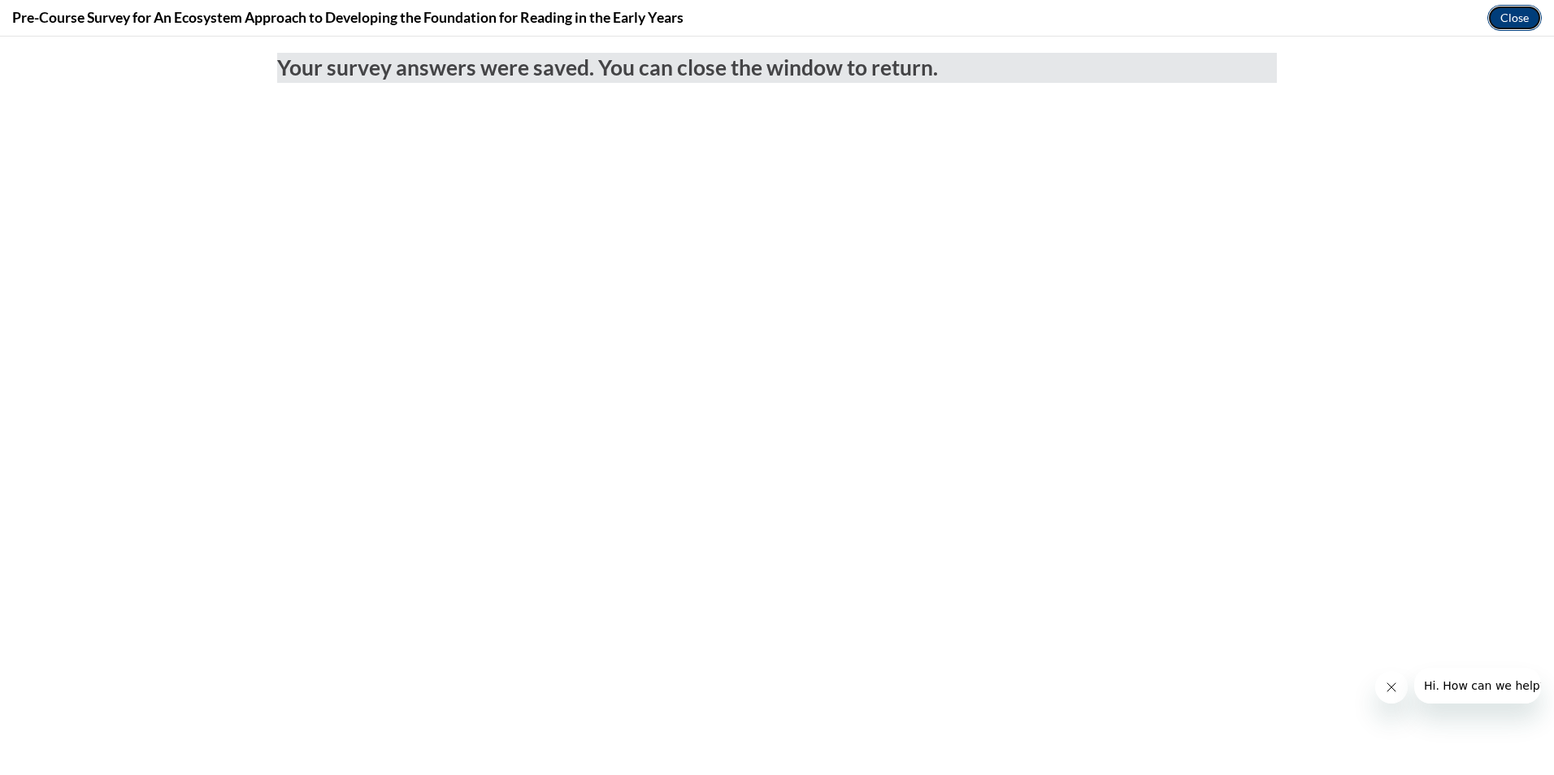
click at [1507, 20] on button "Close" at bounding box center [1514, 18] width 54 height 26
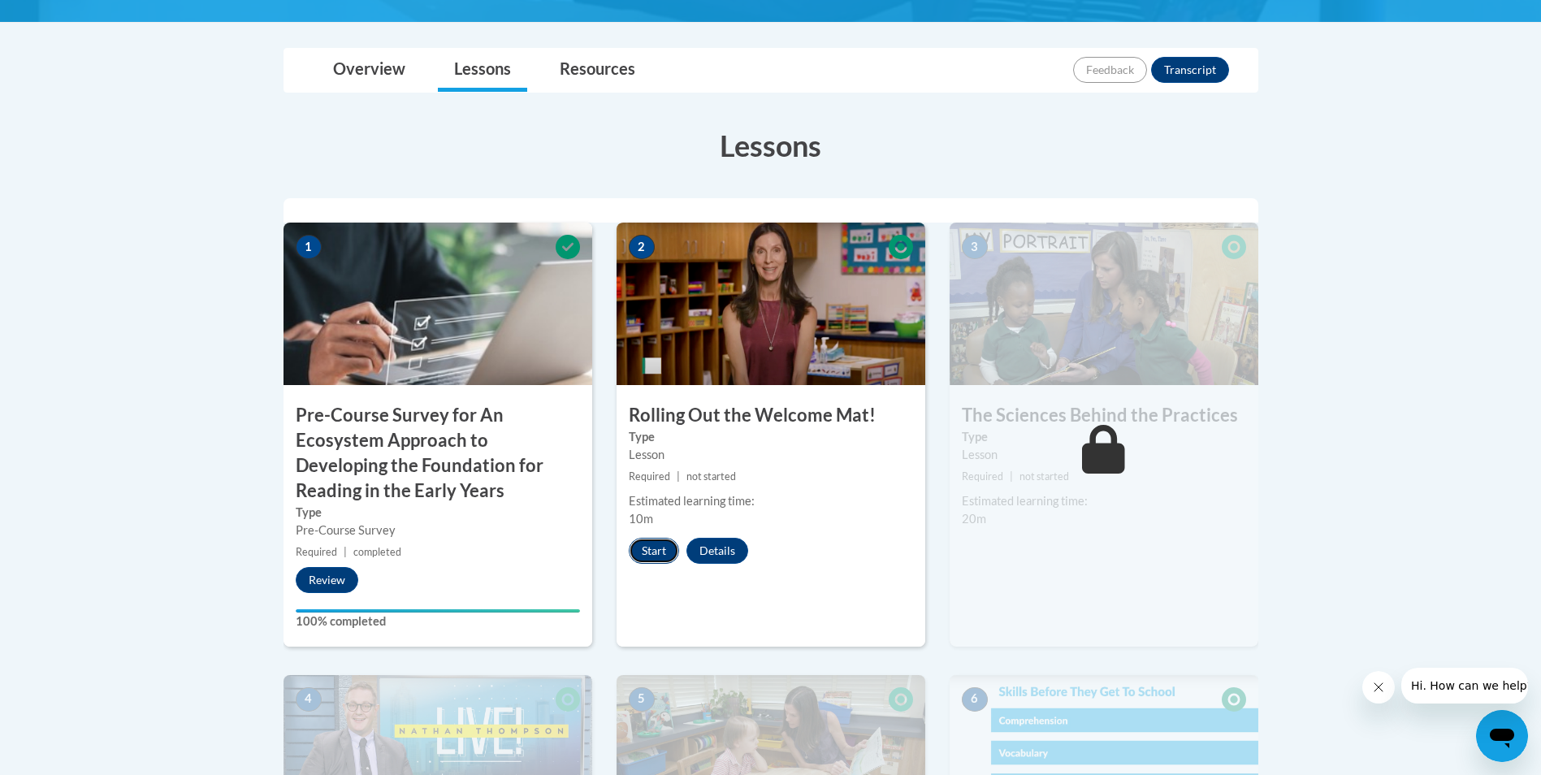
click at [655, 552] on button "Start" at bounding box center [654, 551] width 50 height 26
